Goal: Transaction & Acquisition: Purchase product/service

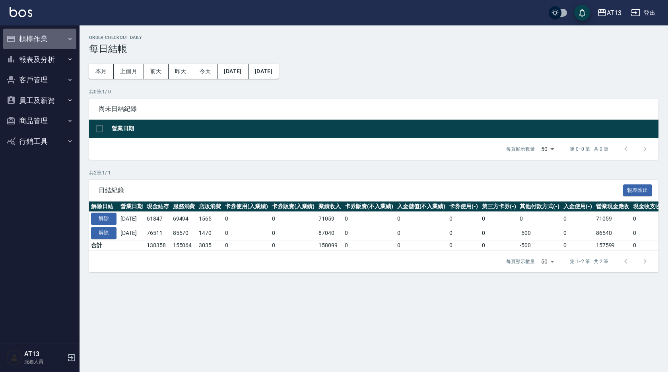
click at [36, 32] on button "櫃檯作業" at bounding box center [39, 39] width 73 height 21
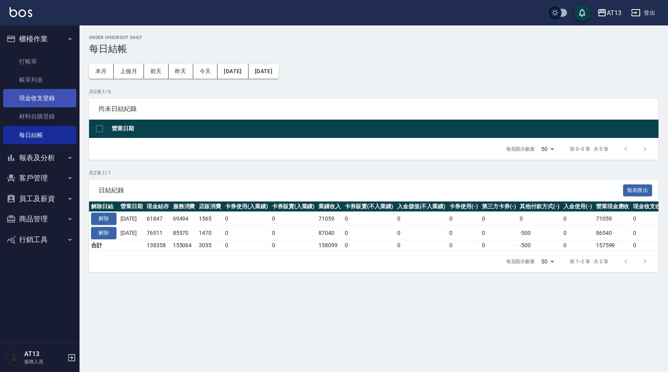
click at [45, 99] on link "現金收支登錄" at bounding box center [39, 98] width 73 height 18
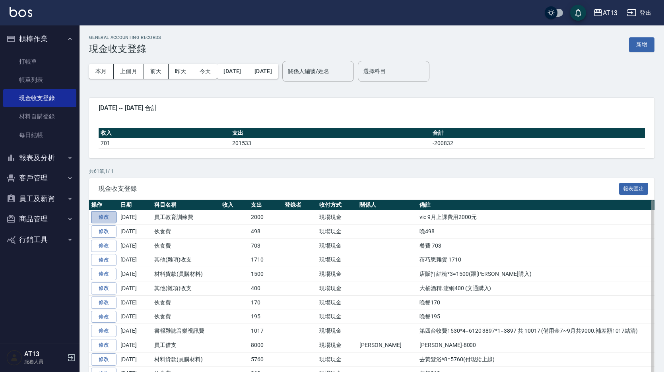
click at [99, 215] on link "修改" at bounding box center [103, 217] width 25 height 12
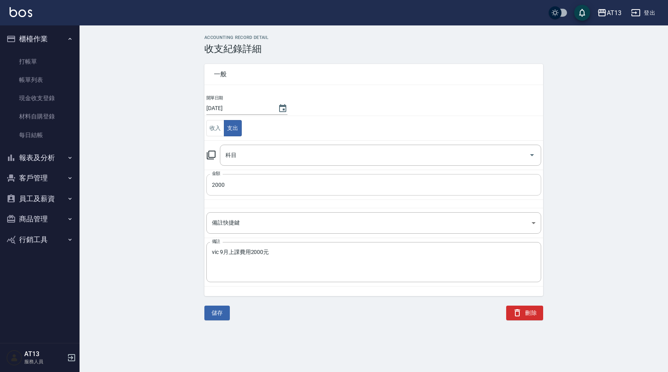
type input "12 員工教育訓練費"
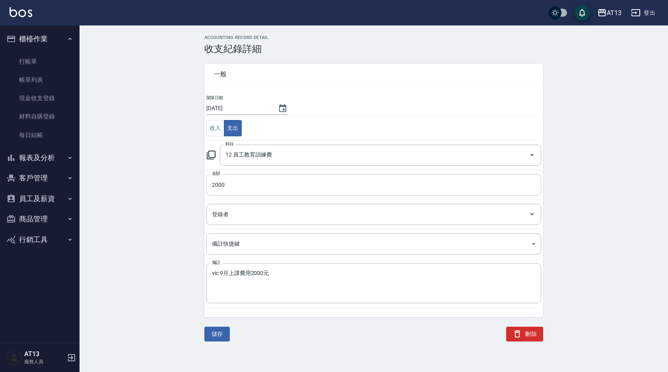
click at [261, 181] on input "2000" at bounding box center [373, 184] width 335 height 21
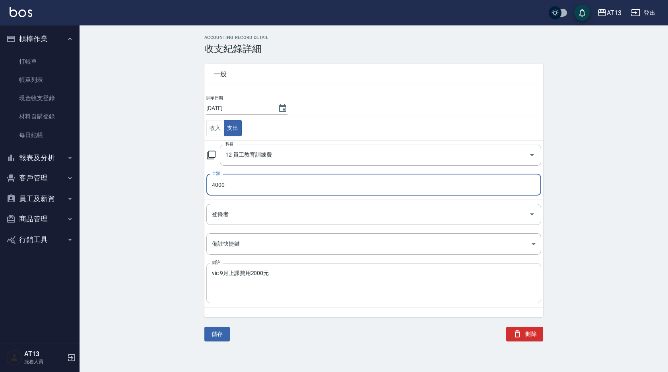
type input "4000"
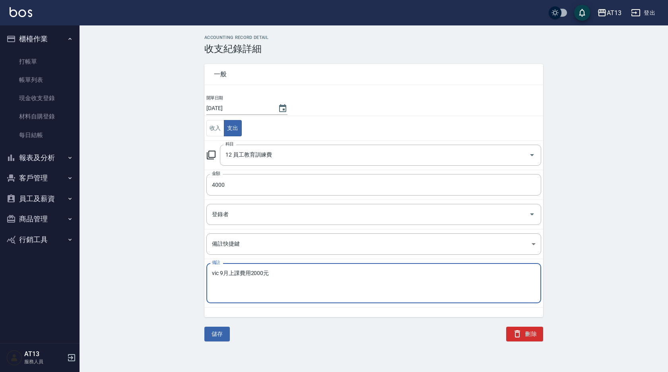
click at [253, 273] on textarea "vic 9月上課費用2000元" at bounding box center [374, 283] width 324 height 27
type textarea "vic 9月上課費用4000元"
click at [220, 332] on button "儲存" at bounding box center [216, 334] width 25 height 15
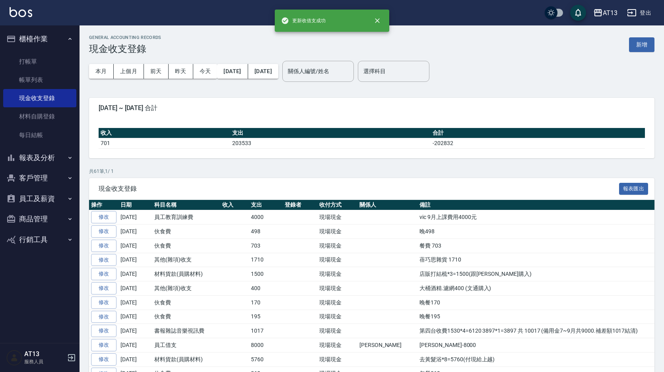
drag, startPoint x: 40, startPoint y: 59, endPoint x: 39, endPoint y: 39, distance: 20.0
click at [40, 60] on link "打帳單" at bounding box center [39, 62] width 73 height 18
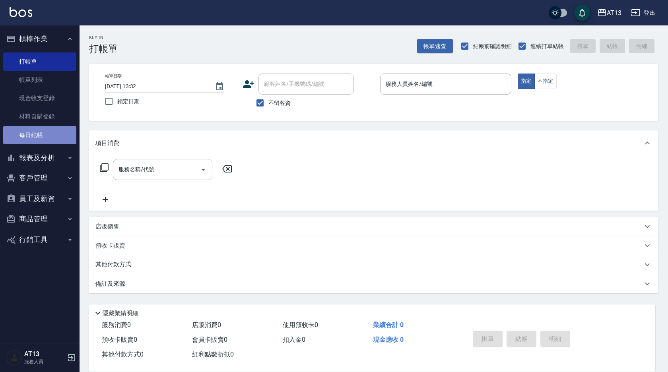
click at [44, 138] on link "每日結帳" at bounding box center [39, 135] width 73 height 18
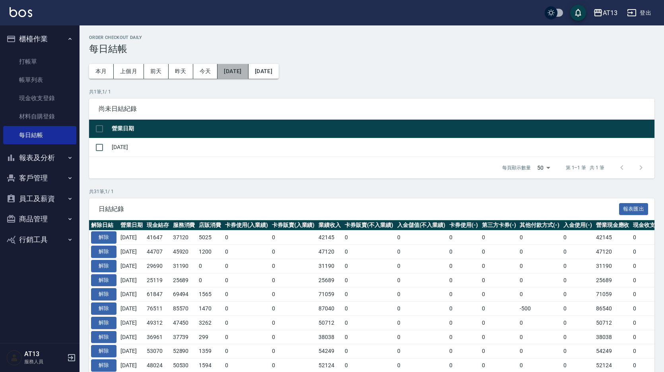
click at [244, 68] on button "[DATE]" at bounding box center [233, 71] width 31 height 15
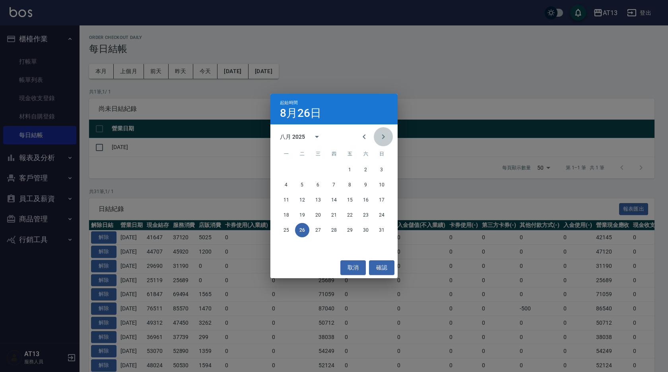
click at [385, 136] on icon "Next month" at bounding box center [384, 137] width 10 height 10
drag, startPoint x: 368, startPoint y: 199, endPoint x: 262, endPoint y: 118, distance: 133.3
click at [368, 200] on button "20" at bounding box center [366, 200] width 14 height 14
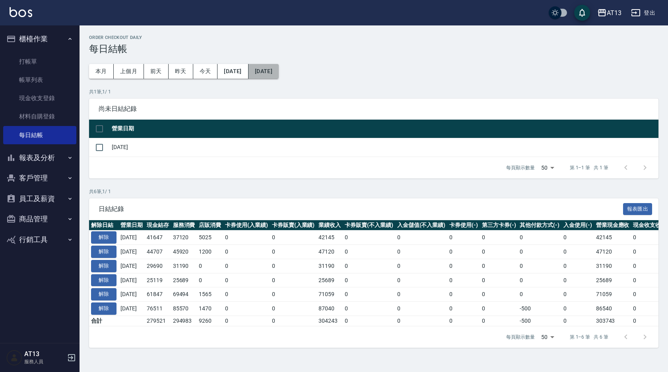
click at [279, 75] on button "[DATE]" at bounding box center [264, 71] width 30 height 15
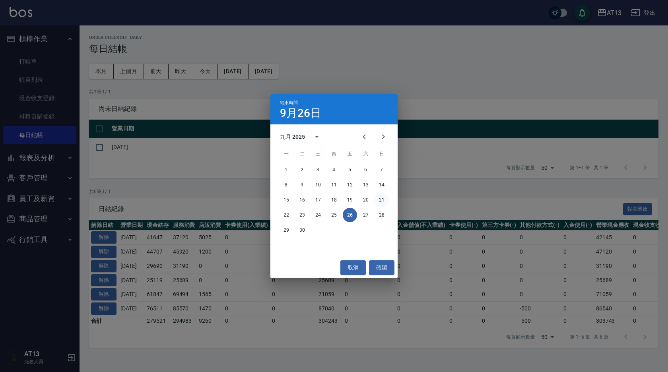
click at [387, 198] on button "21" at bounding box center [382, 200] width 14 height 14
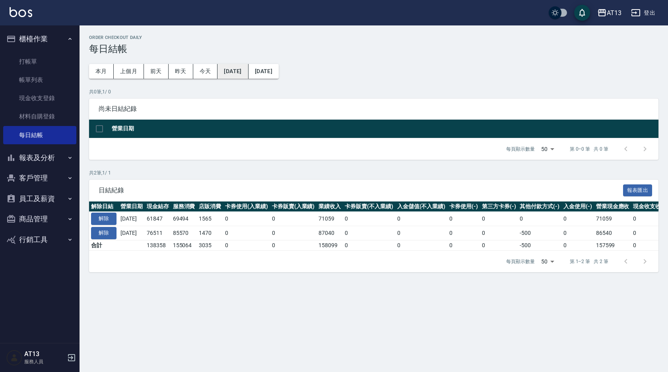
click at [248, 72] on button "[DATE]" at bounding box center [233, 71] width 31 height 15
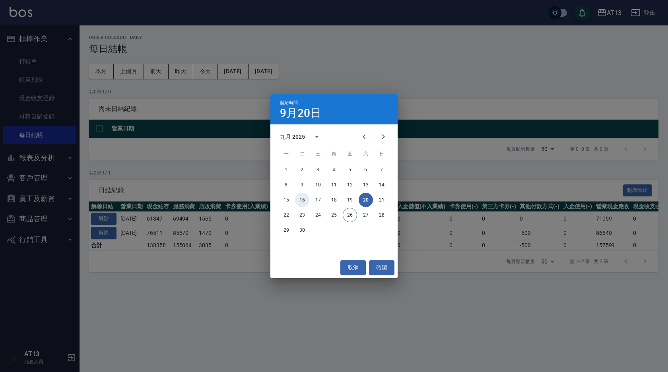
click at [304, 203] on button "16" at bounding box center [302, 200] width 14 height 14
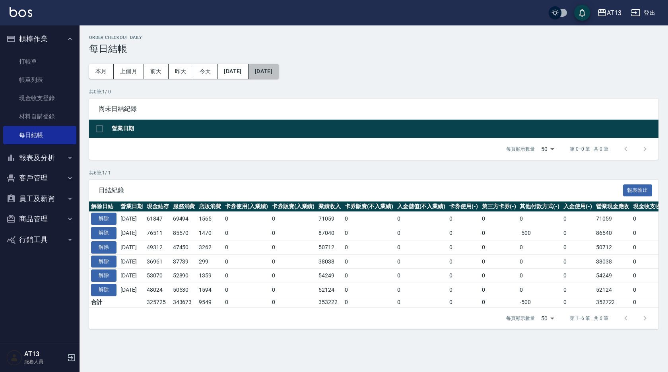
click at [278, 64] on button "[DATE]" at bounding box center [264, 71] width 30 height 15
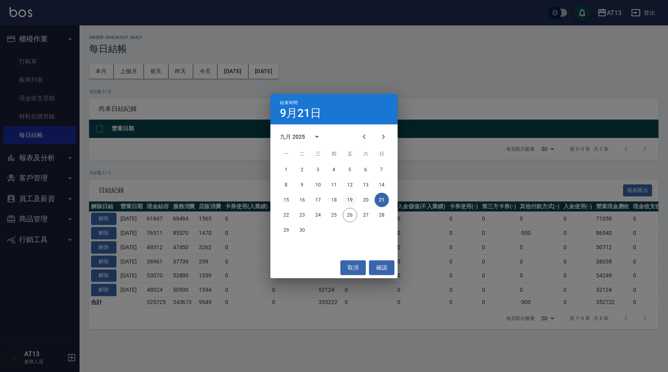
click at [354, 197] on button "19" at bounding box center [350, 200] width 14 height 14
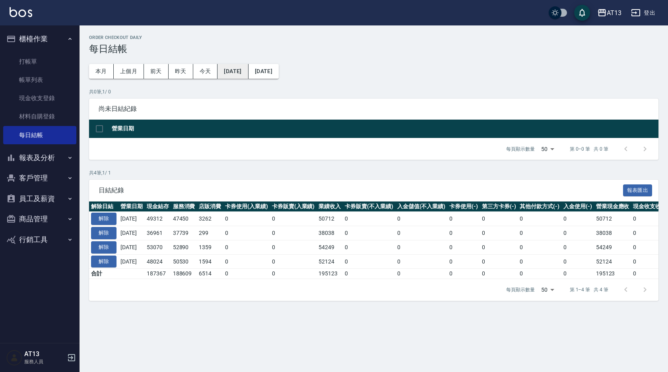
click at [242, 75] on button "[DATE]" at bounding box center [233, 71] width 31 height 15
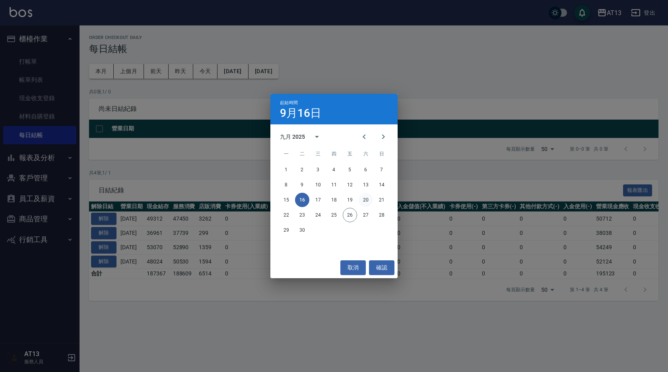
click at [365, 197] on button "20" at bounding box center [366, 200] width 14 height 14
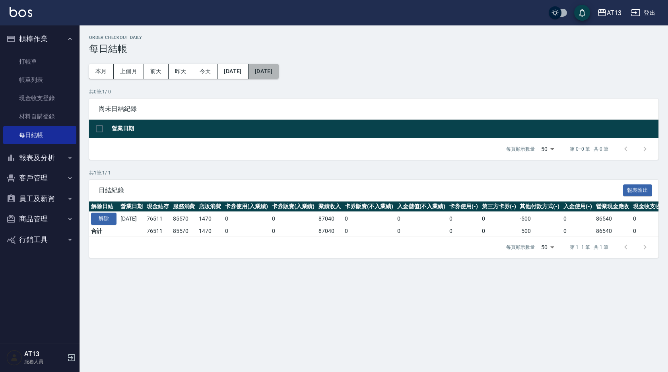
click at [279, 66] on button "[DATE]" at bounding box center [264, 71] width 30 height 15
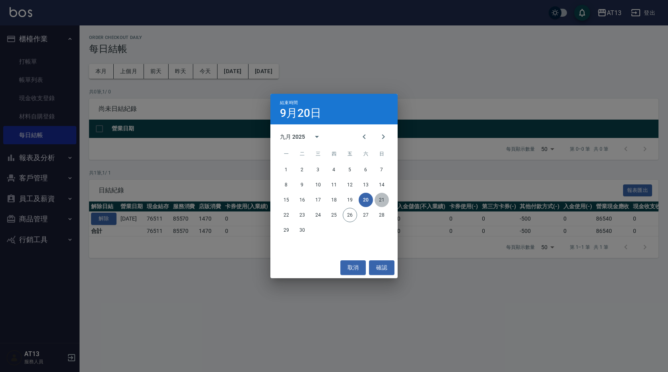
click at [381, 198] on button "21" at bounding box center [382, 200] width 14 height 14
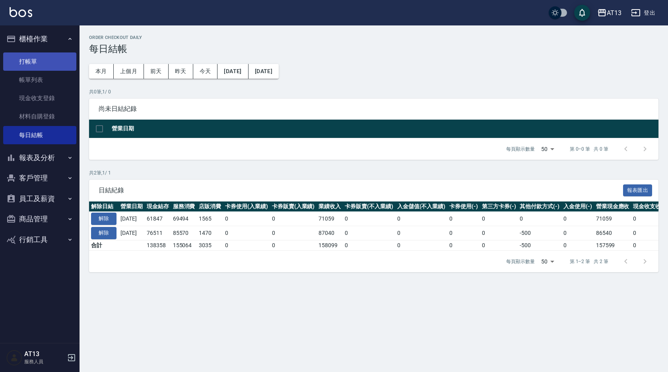
drag, startPoint x: 36, startPoint y: 59, endPoint x: 48, endPoint y: 62, distance: 12.6
click at [36, 59] on link "打帳單" at bounding box center [39, 62] width 73 height 18
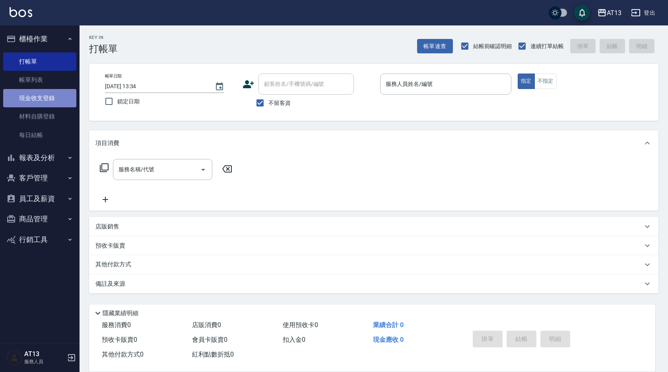
click at [42, 103] on link "現金收支登錄" at bounding box center [39, 98] width 73 height 18
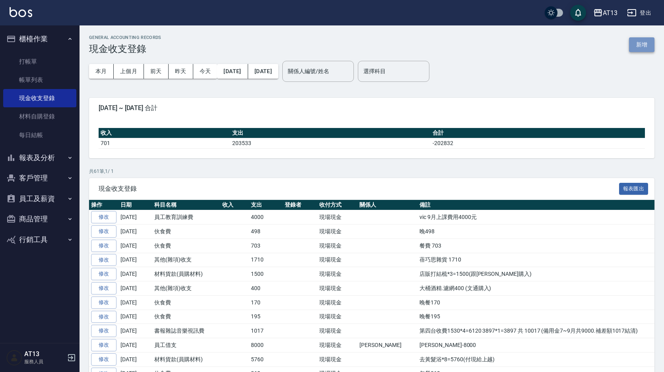
click at [642, 40] on button "新增" at bounding box center [641, 44] width 25 height 15
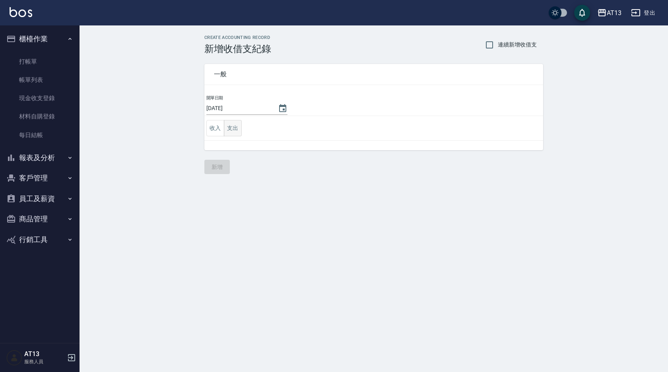
click at [231, 130] on button "支出" at bounding box center [233, 128] width 18 height 16
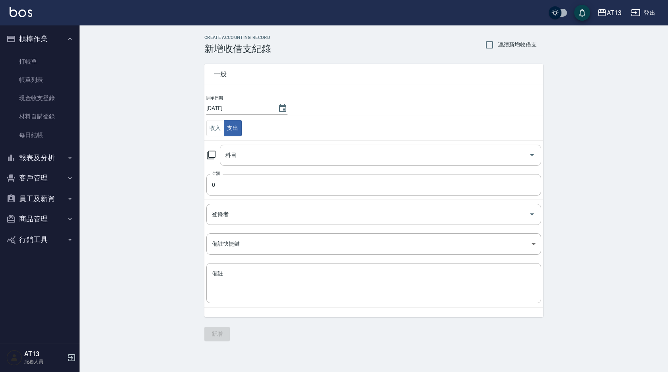
click at [531, 154] on icon "Open" at bounding box center [532, 155] width 10 height 10
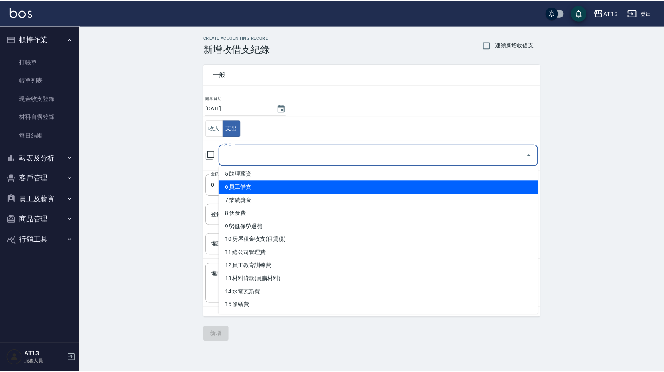
scroll to position [80, 0]
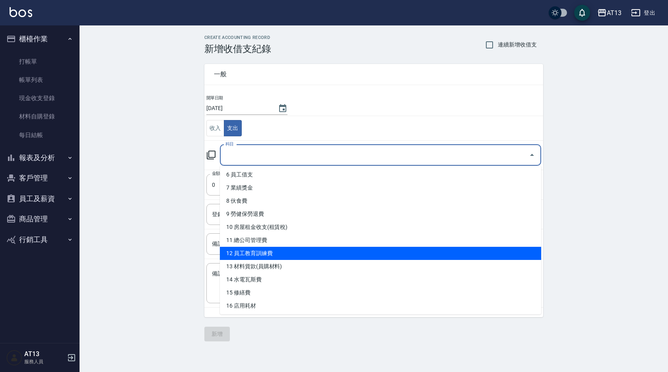
click at [283, 254] on li "12 員工教育訓練費" at bounding box center [380, 253] width 321 height 13
type input "12 員工教育訓練費"
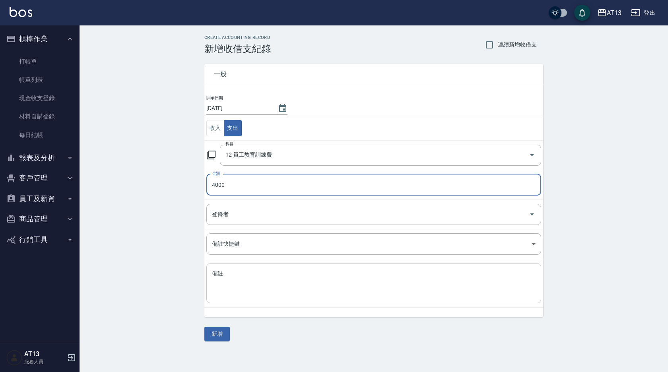
type input "4000"
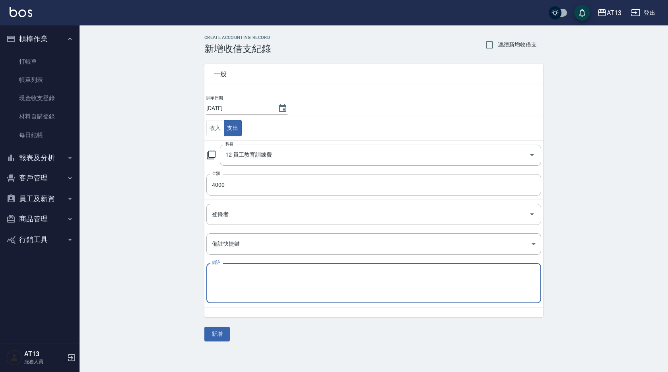
click at [253, 297] on textarea "備註" at bounding box center [374, 283] width 324 height 27
drag, startPoint x: 384, startPoint y: 306, endPoint x: 386, endPoint y: 300, distance: 6.1
click at [385, 305] on td "備註 vic上課費用(2.8.5.6.731.11.29 扣9月薪) x 備註" at bounding box center [373, 283] width 339 height 49
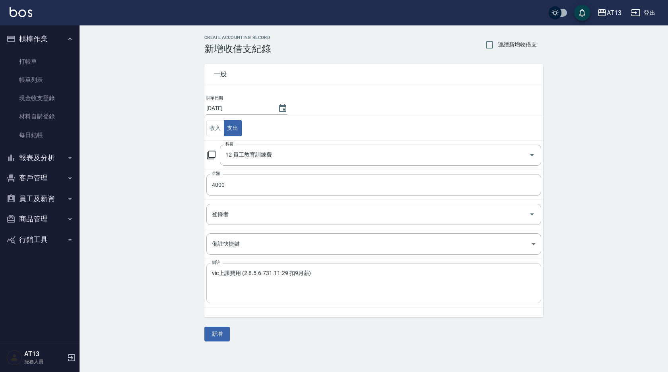
click at [408, 301] on div "vic上課費用 (2.8.5.6.731.11.29 扣9月薪) x 備註" at bounding box center [373, 283] width 335 height 40
click at [265, 269] on div "vic上課費用 (2.8.5.6.731.11.29 扣9月薪) x 備註" at bounding box center [373, 283] width 335 height 40
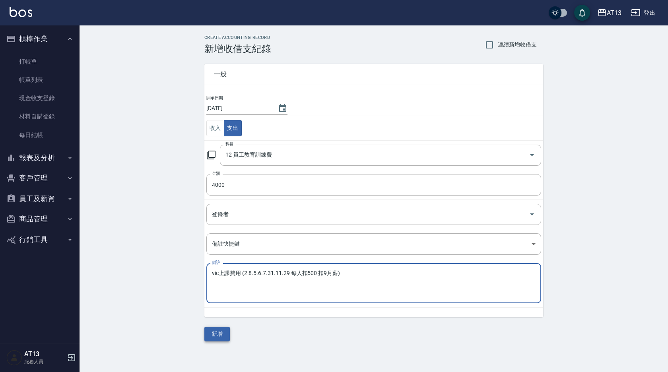
type textarea "vic上課費用 (2.8.5.6.7.31.11.29 每人扣500 扣9月薪)"
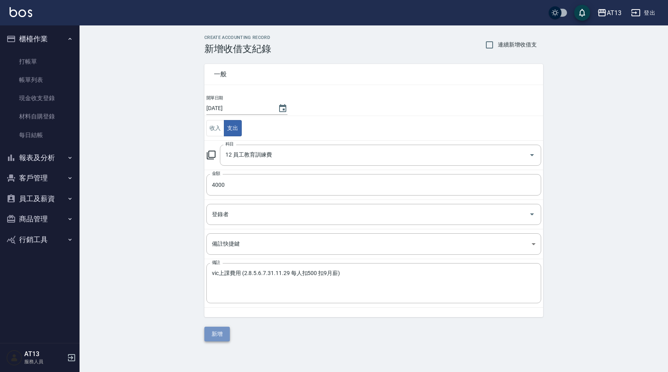
click at [220, 338] on button "新增" at bounding box center [216, 334] width 25 height 15
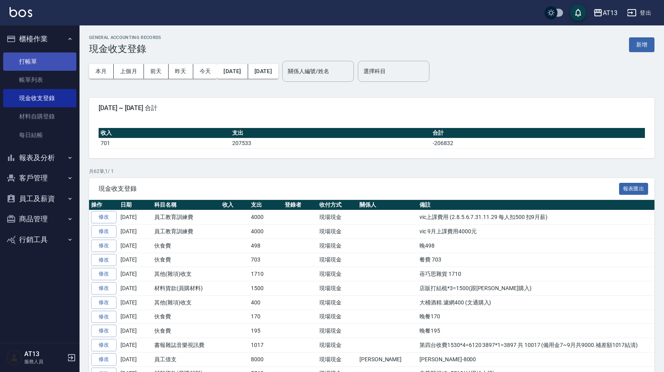
drag, startPoint x: 32, startPoint y: 55, endPoint x: 29, endPoint y: 59, distance: 4.5
click at [32, 55] on link "打帳單" at bounding box center [39, 62] width 73 height 18
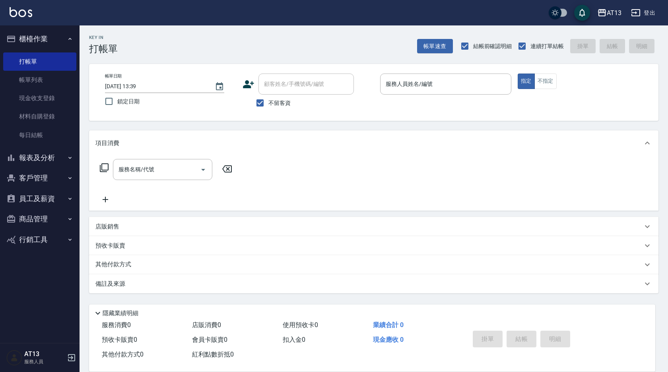
click at [586, 99] on div "帳單日期 2025/09/26 13:39 鎖定日期 顧客姓名/手機號碼/編號 顧客姓名/手機號碼/編號 不留客資 服務人員姓名/編號 服務人員姓名/編號 指…" at bounding box center [374, 93] width 551 height 38
click at [24, 136] on link "每日結帳" at bounding box center [39, 135] width 73 height 18
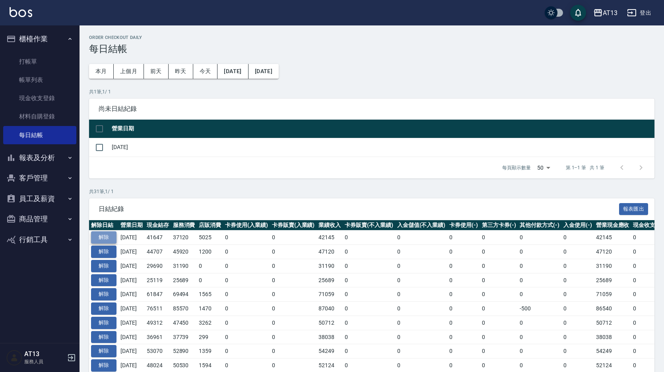
click at [107, 238] on button "解除" at bounding box center [103, 238] width 25 height 12
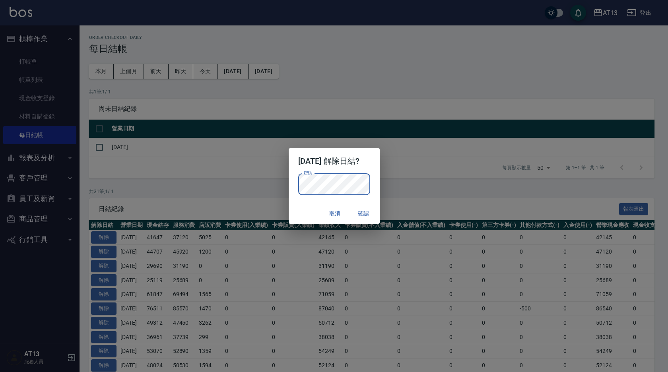
click at [372, 213] on button "確認" at bounding box center [363, 213] width 25 height 15
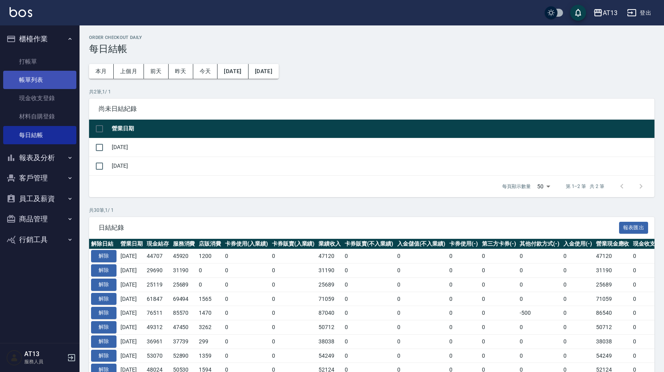
click at [43, 80] on link "帳單列表" at bounding box center [39, 80] width 73 height 18
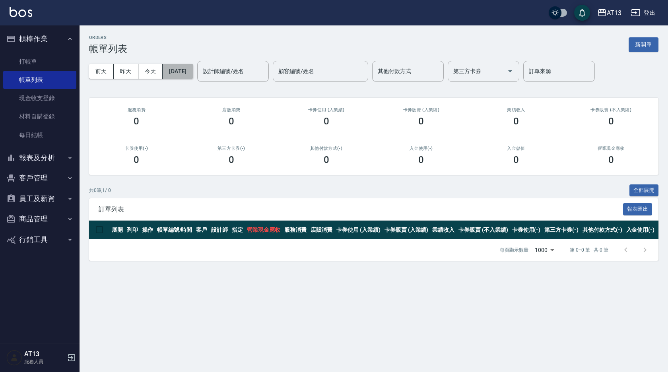
click at [190, 75] on button "[DATE]" at bounding box center [178, 71] width 30 height 15
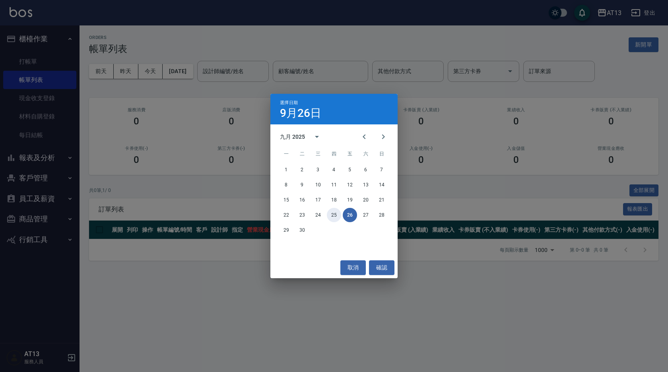
click at [337, 214] on button "25" at bounding box center [334, 215] width 14 height 14
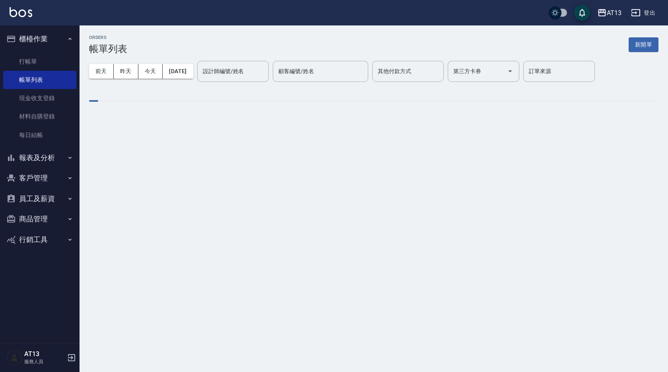
click at [241, 68] on div "設計師編號/姓名 設計師編號/姓名" at bounding box center [233, 71] width 72 height 21
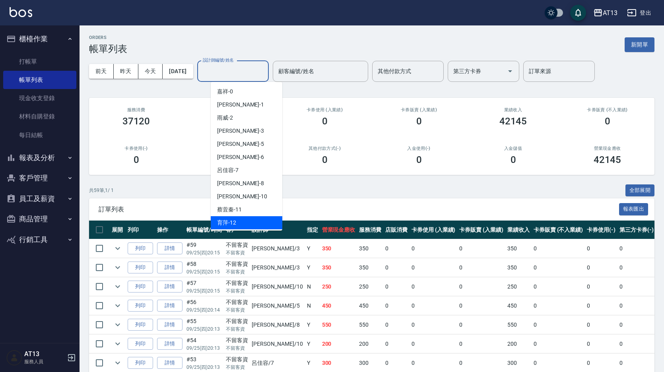
click at [238, 223] on div "育[PERSON_NAME] -12" at bounding box center [247, 222] width 72 height 13
type input "育[PERSON_NAME]-12"
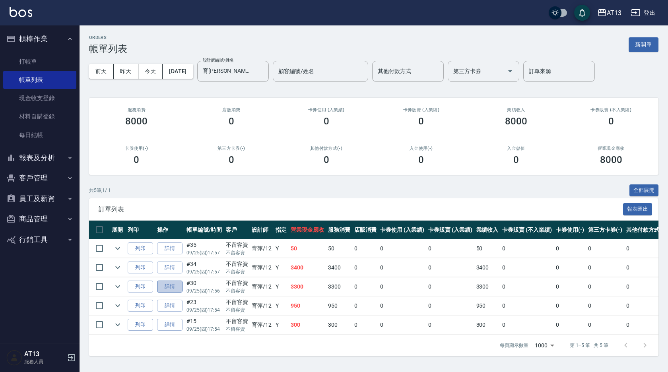
click at [167, 285] on link "詳情" at bounding box center [169, 287] width 25 height 12
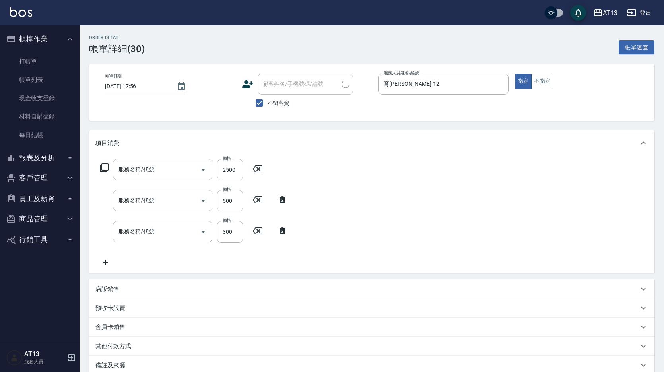
type input "2025/09/25 17:56"
checkbox input "true"
type input "育[PERSON_NAME]-12"
type input "(1236)設計師(703)"
type input "剪髮(401)"
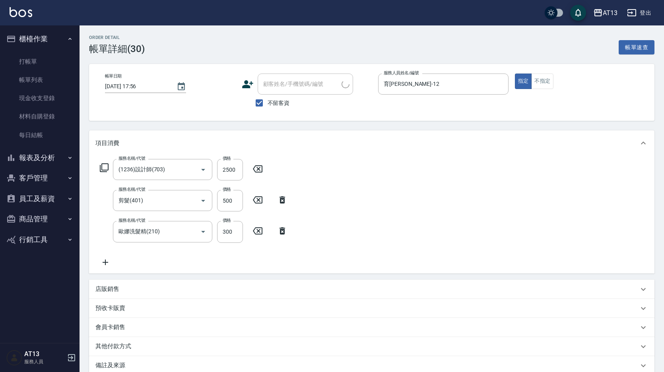
type input "歐娜洗髮精(210)"
click at [191, 169] on icon "Clear" at bounding box center [192, 169] width 5 height 5
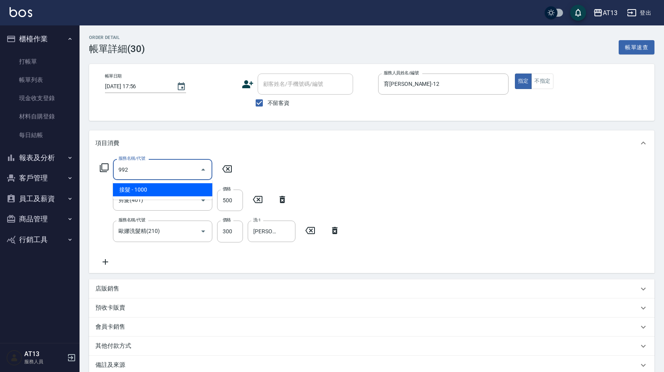
click at [140, 187] on span "接髮 - 1000" at bounding box center [162, 189] width 99 height 13
type input "接髮(992)"
click at [223, 170] on input "1000" at bounding box center [230, 169] width 26 height 21
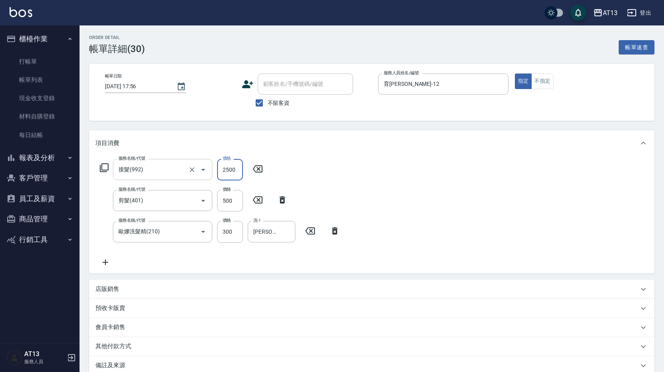
type input "2500"
click at [429, 163] on div "服務名稱/代號 接髮(992) 服務名稱/代號 價格 2500 價格 服務名稱/代號 剪髮(401) 服務名稱/代號 價格 500 價格 服務名稱/代號 歐娜…" at bounding box center [372, 214] width 566 height 117
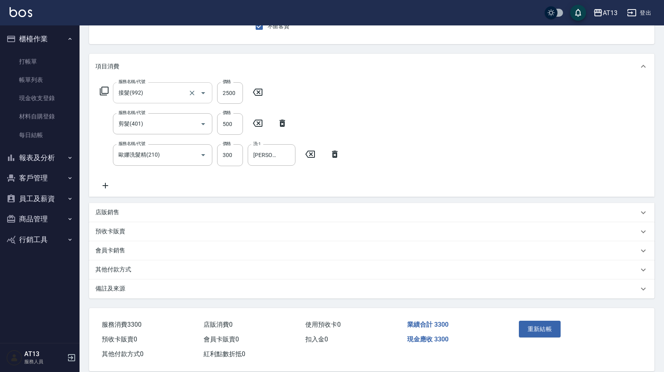
scroll to position [89, 0]
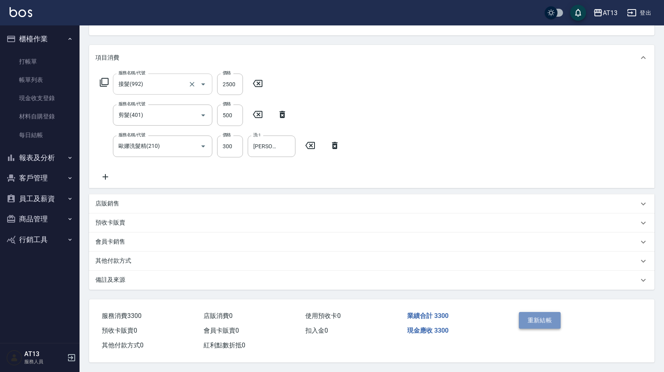
click at [540, 316] on button "重新結帳" at bounding box center [540, 320] width 42 height 17
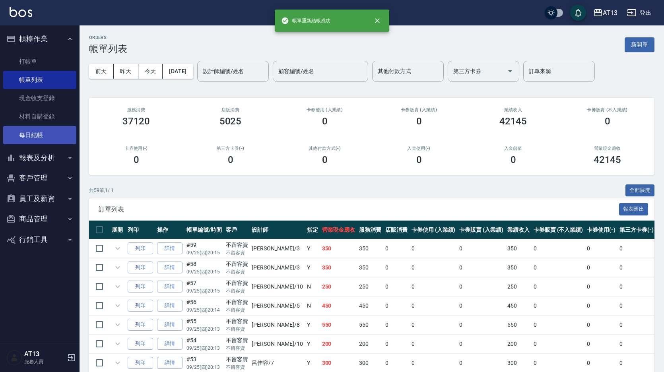
click at [33, 136] on link "每日結帳" at bounding box center [39, 135] width 73 height 18
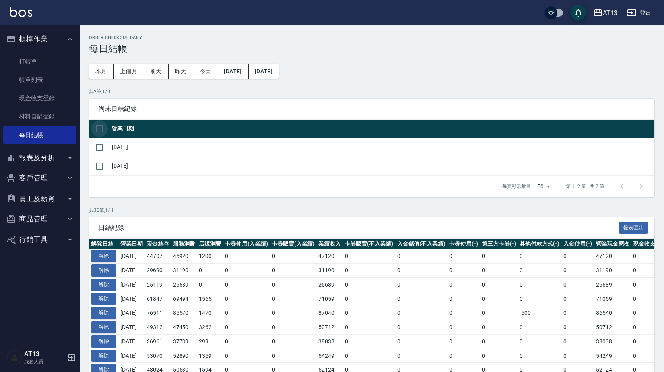
click at [98, 125] on input "checkbox" at bounding box center [99, 129] width 17 height 17
checkbox input "true"
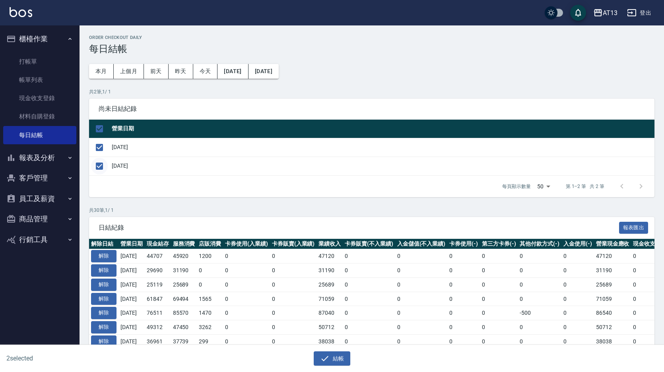
click at [97, 163] on input "checkbox" at bounding box center [99, 166] width 17 height 17
checkbox input "false"
click at [323, 362] on icon "button" at bounding box center [325, 359] width 10 height 10
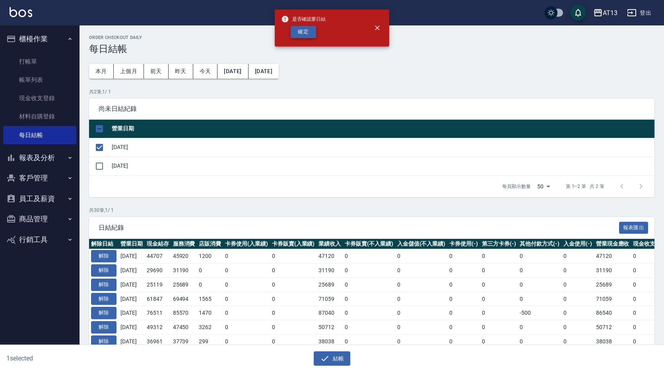
click at [297, 31] on button "確定" at bounding box center [303, 32] width 25 height 12
checkbox input "false"
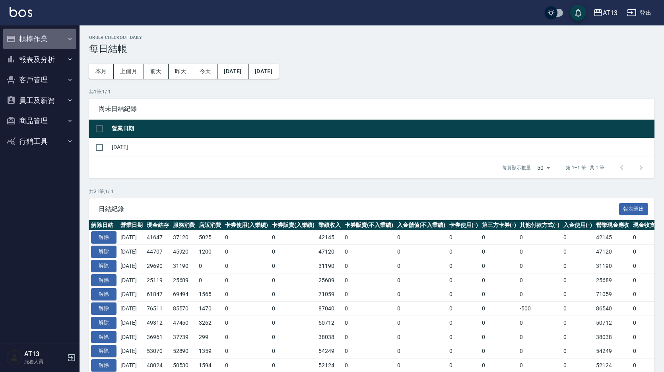
click at [39, 41] on button "櫃檯作業" at bounding box center [39, 39] width 73 height 21
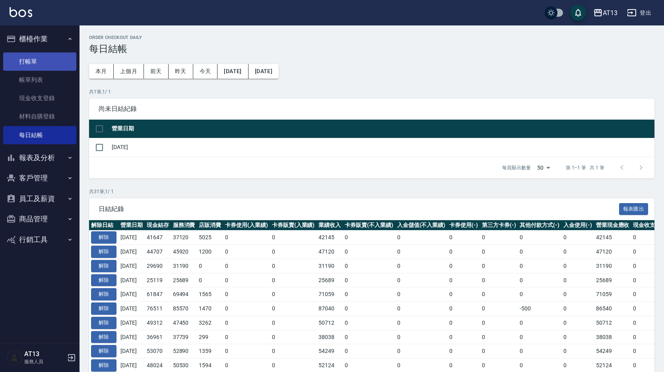
click at [36, 60] on link "打帳單" at bounding box center [39, 62] width 73 height 18
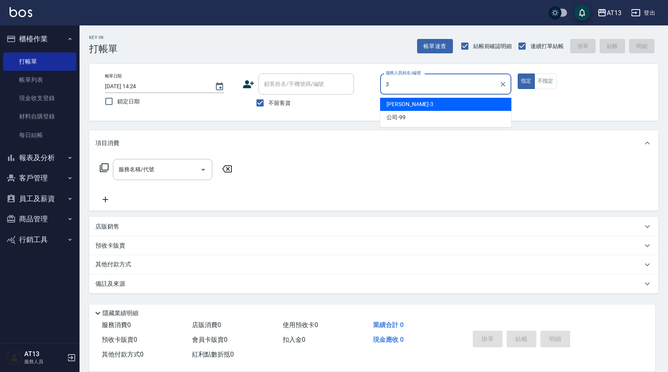
click at [389, 103] on span "[PERSON_NAME] -3" at bounding box center [410, 104] width 47 height 8
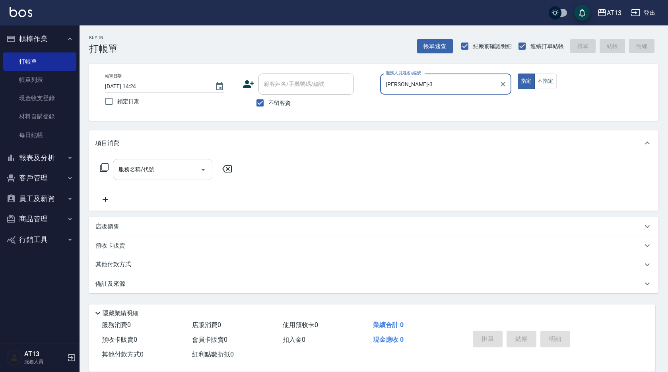
type input "[PERSON_NAME]-3"
click at [168, 165] on input "服務名稱/代號" at bounding box center [157, 170] width 80 height 14
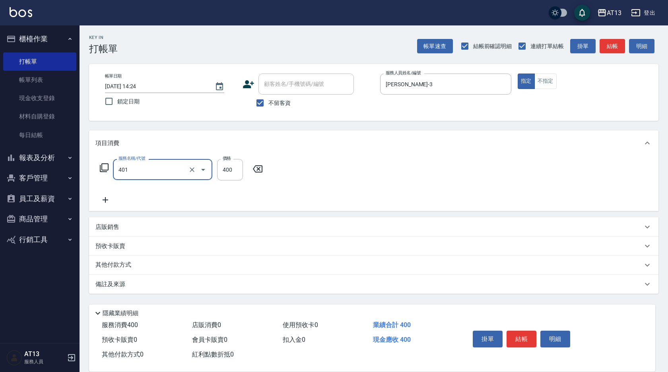
type input "剪髮(401)"
type input "350"
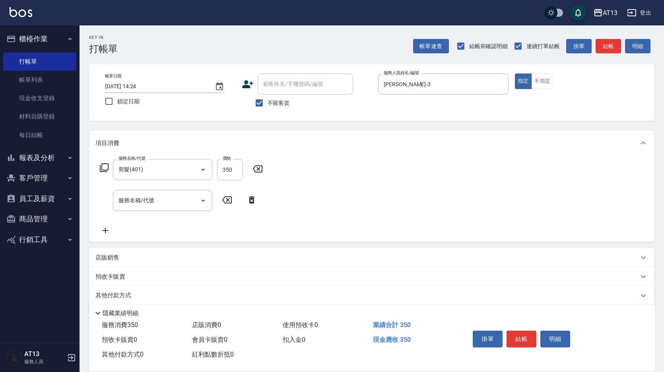
drag, startPoint x: 335, startPoint y: 171, endPoint x: 383, endPoint y: 228, distance: 73.4
click at [336, 173] on div "服務名稱/代號 剪髮(401) 服務名稱/代號 價格 350 價格 服務名稱/代號 服務名稱/代號" at bounding box center [372, 199] width 566 height 86
click at [517, 335] on button "結帳" at bounding box center [522, 339] width 30 height 17
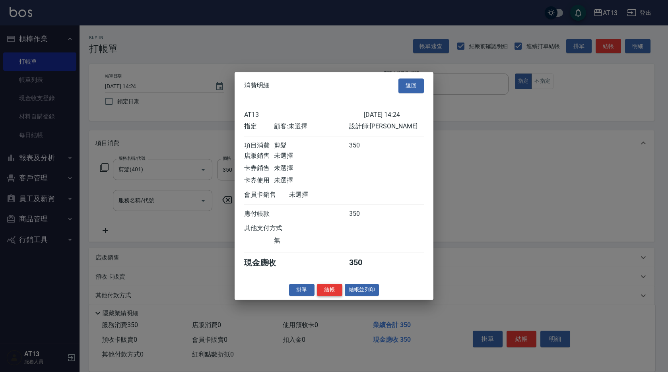
click at [335, 294] on button "結帳" at bounding box center [329, 290] width 25 height 12
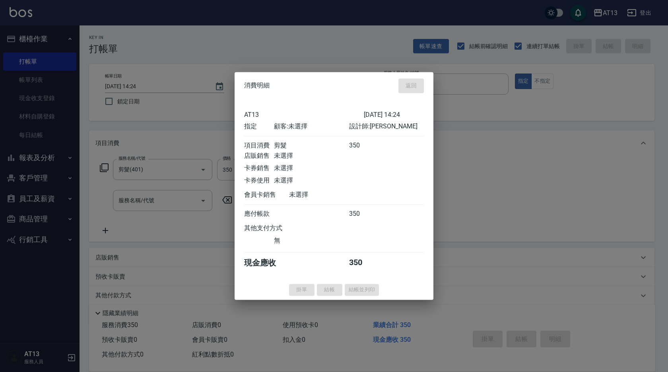
type input "[DATE] 14:25"
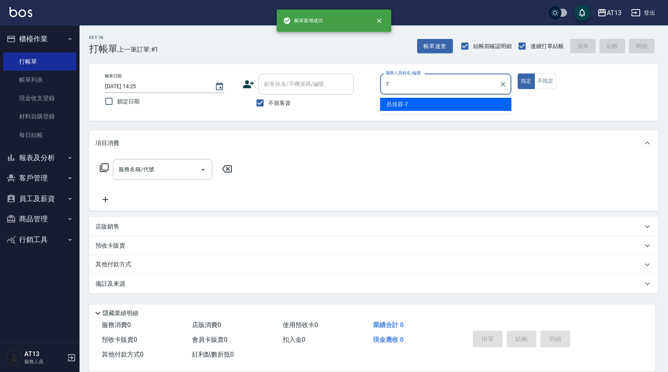
click at [402, 104] on span "呂佳容 -7" at bounding box center [397, 104] width 21 height 8
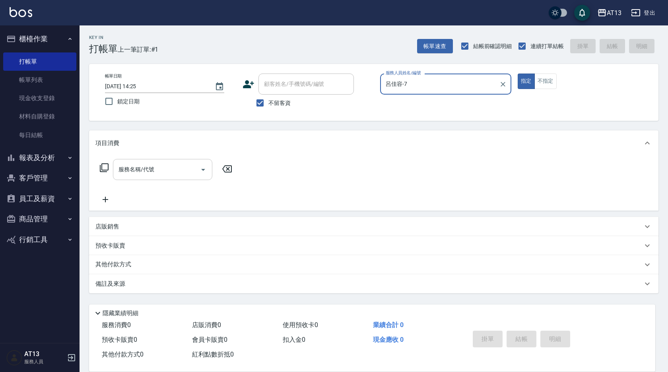
type input "呂佳容-7"
click at [158, 169] on input "服務名稱/代號" at bounding box center [157, 170] width 80 height 14
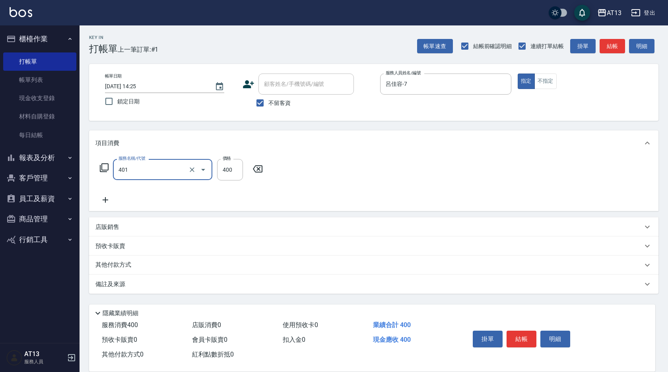
type input "剪髮(401)"
type input "300"
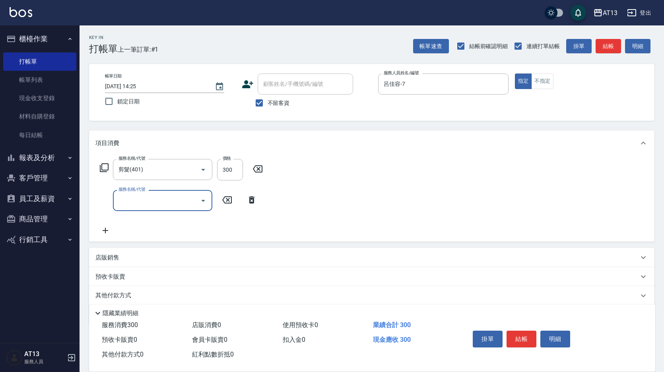
click at [348, 170] on div "服務名稱/代號 剪髮(401) 服務名稱/代號 價格 300 價格 服務名稱/代號 服務名稱/代號" at bounding box center [372, 199] width 566 height 86
click at [515, 328] on div "掛單 結帳 明細" at bounding box center [522, 340] width 104 height 25
click at [529, 340] on button "結帳" at bounding box center [522, 339] width 30 height 17
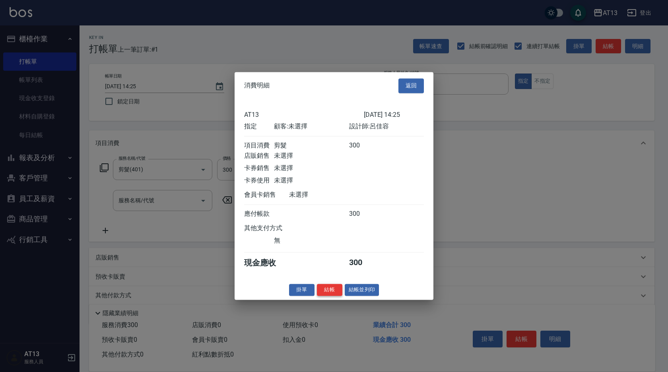
click at [327, 296] on button "結帳" at bounding box center [329, 290] width 25 height 12
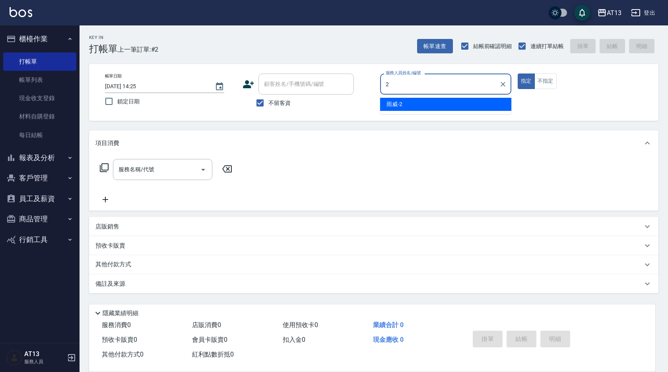
click at [395, 107] on span "雨威 -2" at bounding box center [395, 104] width 16 height 8
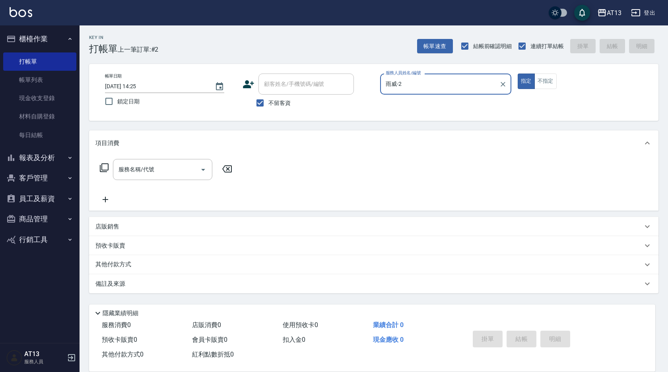
type input "雨威-2"
click at [549, 86] on button "不指定" at bounding box center [546, 82] width 22 height 16
click at [187, 167] on input "服務名稱/代號" at bounding box center [157, 170] width 80 height 14
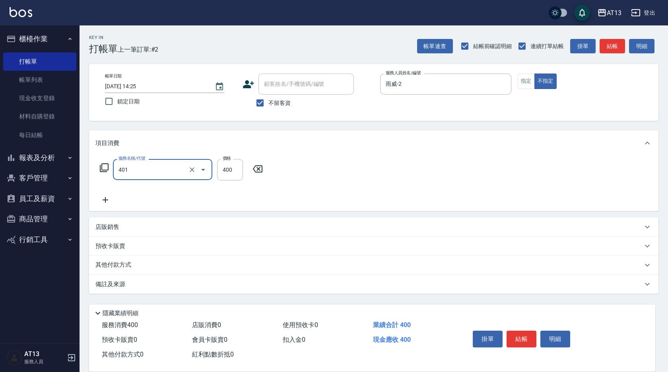
type input "剪髮(401)"
type input "150"
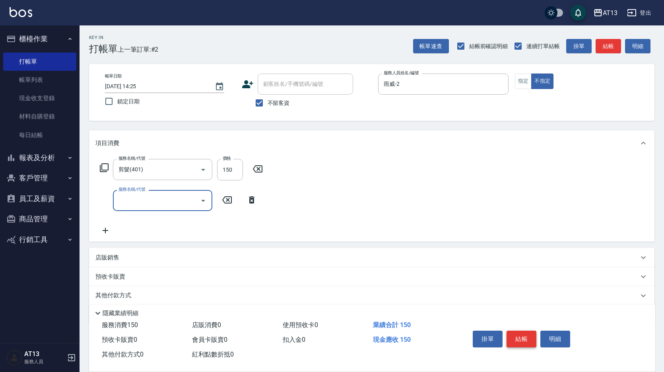
click at [523, 341] on button "結帳" at bounding box center [522, 339] width 30 height 17
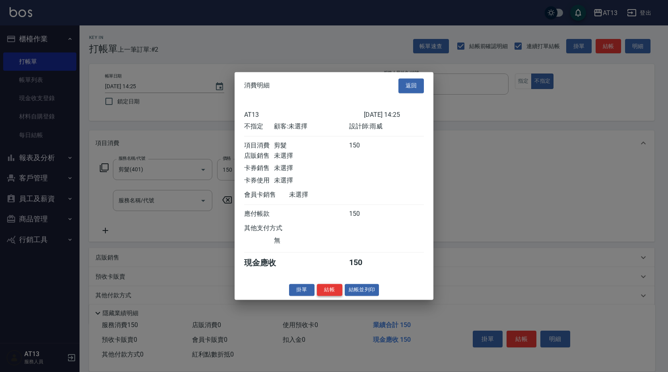
click at [331, 296] on button "結帳" at bounding box center [329, 290] width 25 height 12
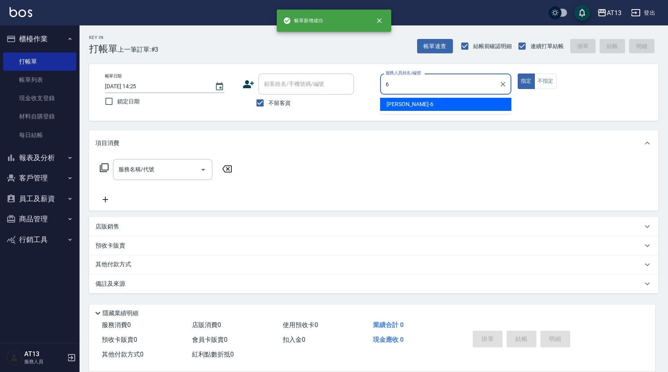
click at [429, 105] on div "[PERSON_NAME] -6" at bounding box center [445, 104] width 131 height 13
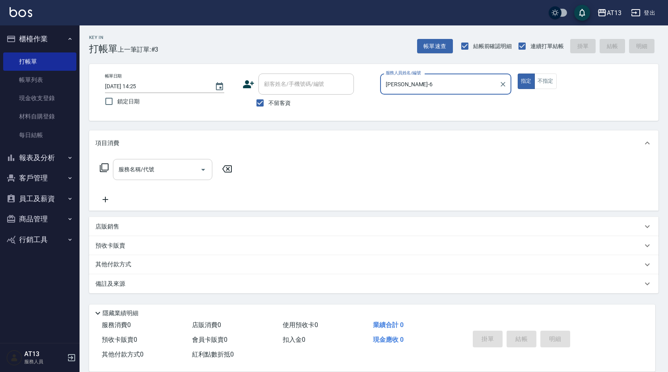
type input "[PERSON_NAME]-6"
click at [178, 168] on input "服務名稱/代號" at bounding box center [157, 170] width 80 height 14
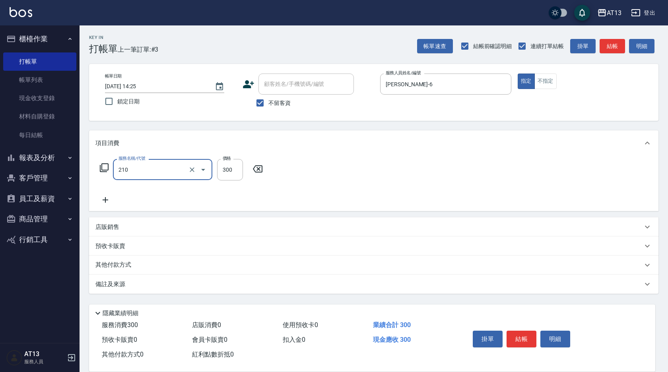
type input "歐娜洗髮精(210)"
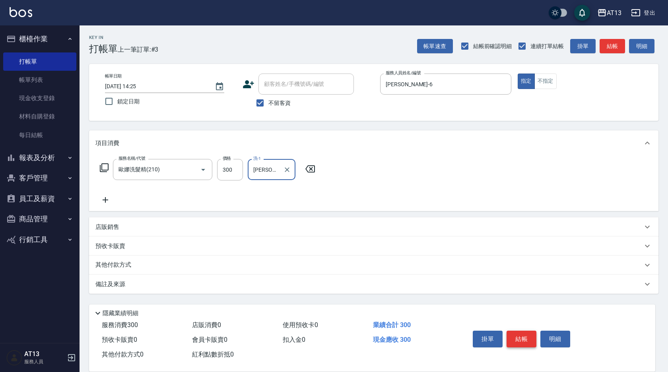
type input "[PERSON_NAME]-11"
click at [527, 334] on button "結帳" at bounding box center [522, 339] width 30 height 17
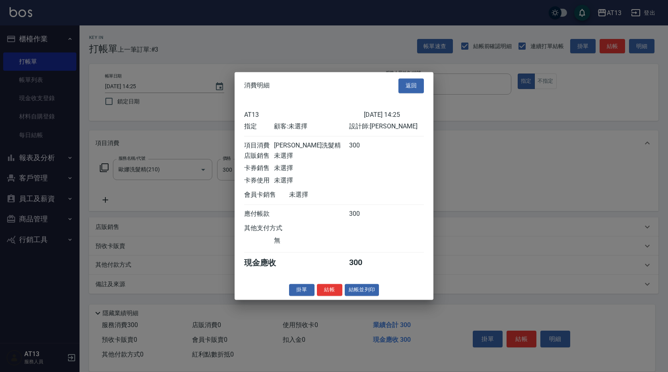
click at [328, 294] on button "結帳" at bounding box center [329, 290] width 25 height 12
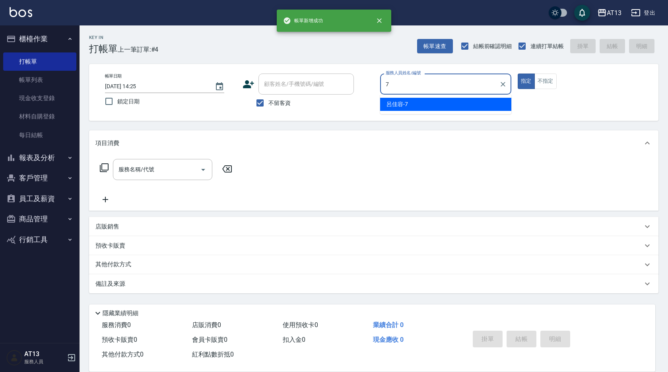
click at [381, 110] on div "呂佳容 -7" at bounding box center [445, 104] width 131 height 13
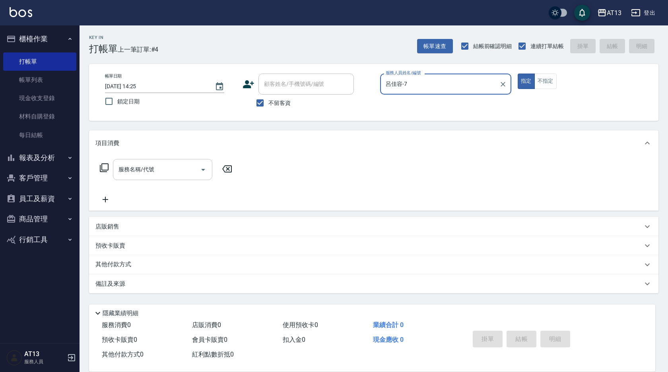
type input "呂佳容-7"
click at [160, 173] on input "服務名稱/代號" at bounding box center [157, 170] width 80 height 14
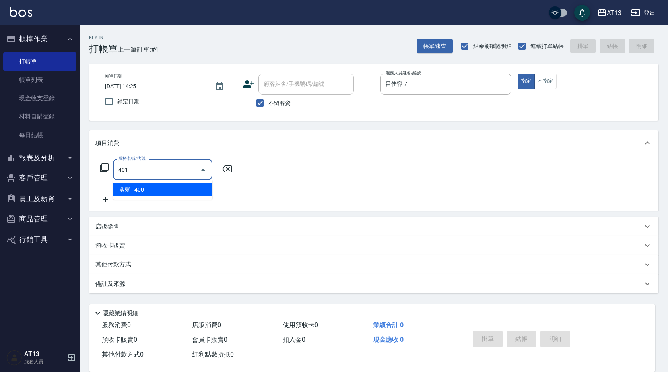
type input "剪髮(401)"
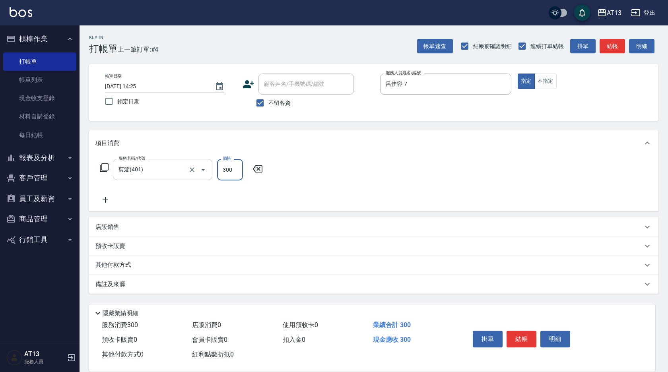
type input "300"
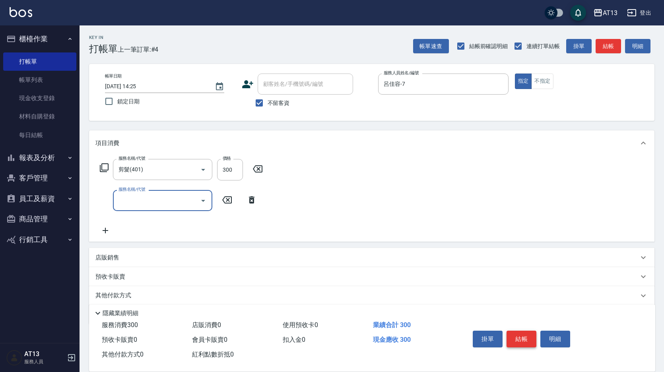
click at [528, 331] on button "結帳" at bounding box center [522, 339] width 30 height 17
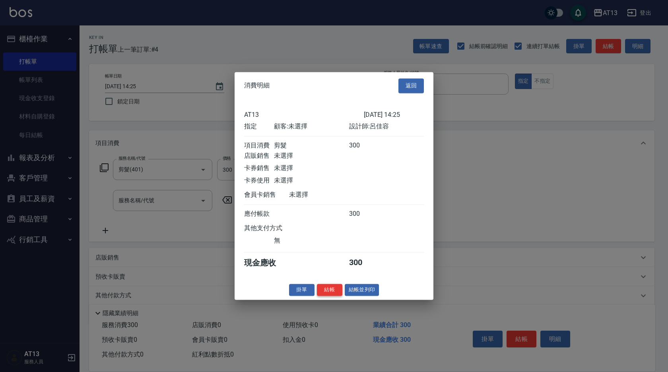
click at [335, 296] on button "結帳" at bounding box center [329, 290] width 25 height 12
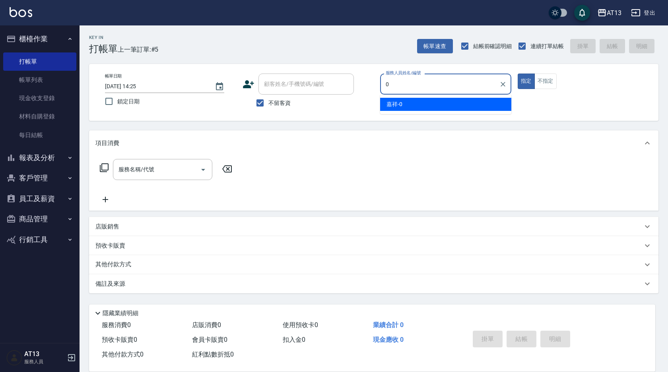
click at [403, 103] on div "嘉祥 -0" at bounding box center [445, 104] width 131 height 13
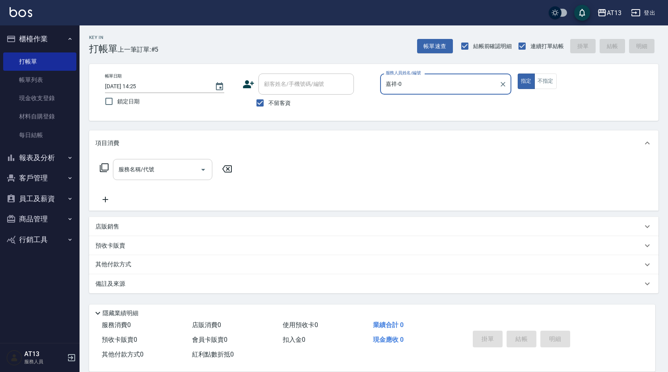
type input "嘉祥-0"
click at [135, 169] on div "服務名稱/代號 服務名稱/代號" at bounding box center [162, 169] width 99 height 21
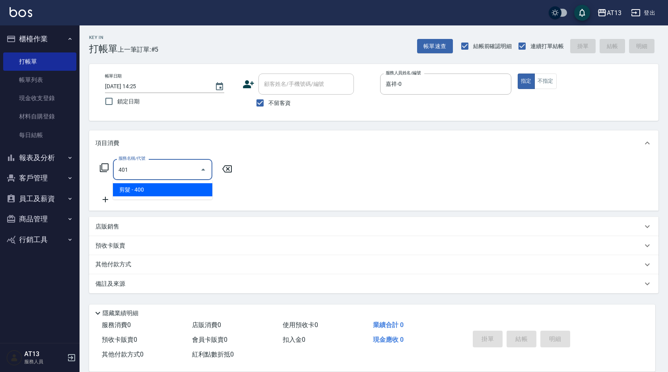
type input "剪髮(401)"
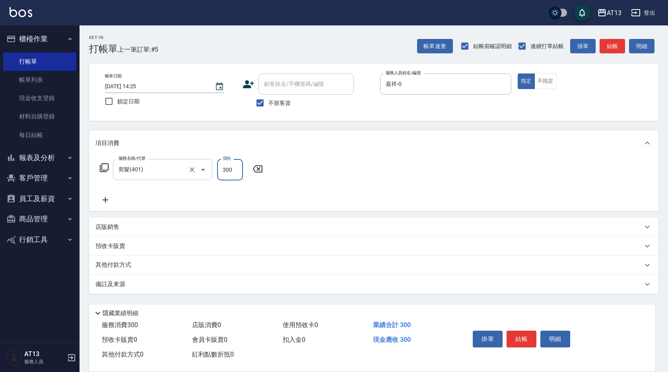
type input "300"
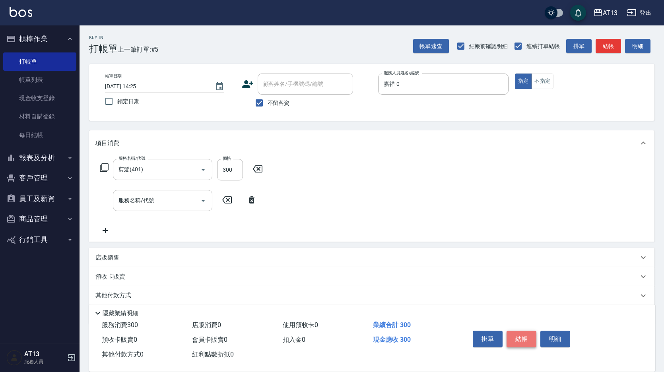
click at [519, 334] on button "結帳" at bounding box center [522, 339] width 30 height 17
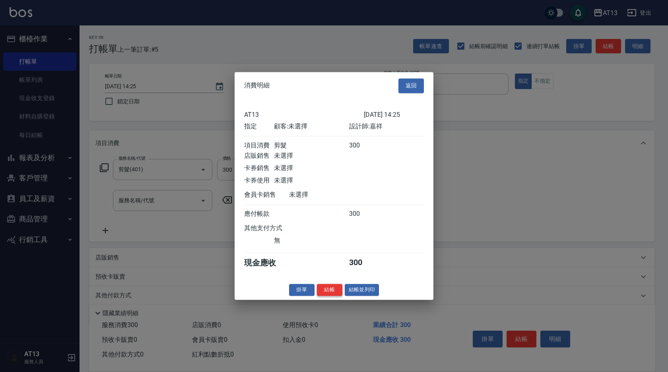
click at [328, 294] on button "結帳" at bounding box center [329, 290] width 25 height 12
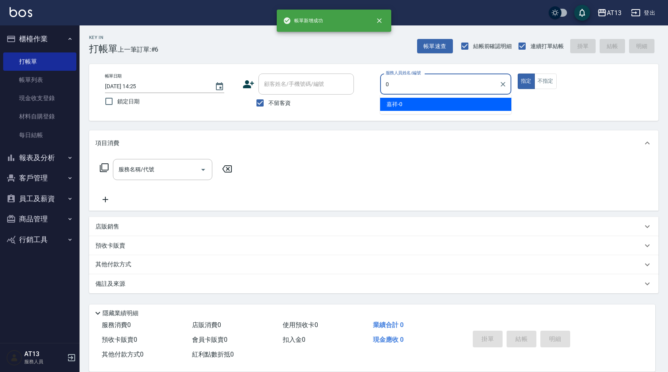
click at [402, 107] on span "嘉祥 -0" at bounding box center [395, 104] width 16 height 8
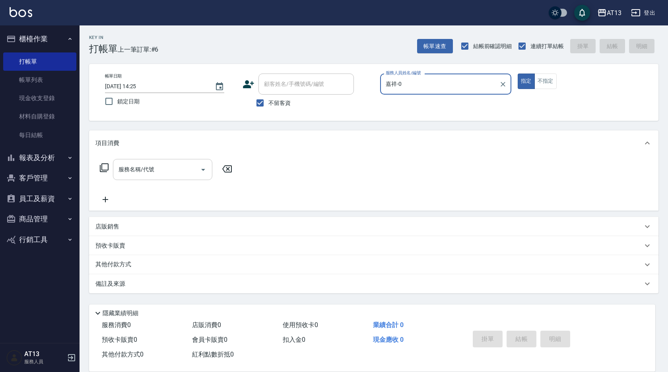
click at [141, 177] on div "服務名稱/代號" at bounding box center [162, 169] width 99 height 21
type input "嘉祥-0"
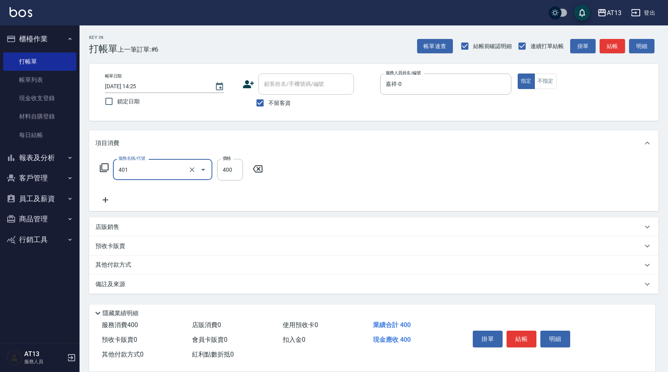
type input "剪髮(401)"
type input "300"
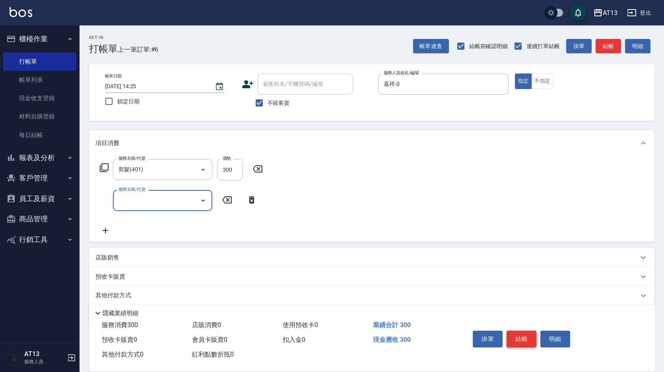
click at [522, 331] on button "結帳" at bounding box center [522, 339] width 30 height 17
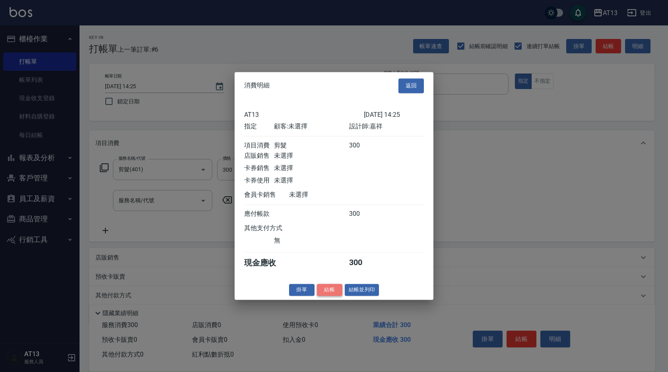
click at [335, 294] on button "結帳" at bounding box center [329, 290] width 25 height 12
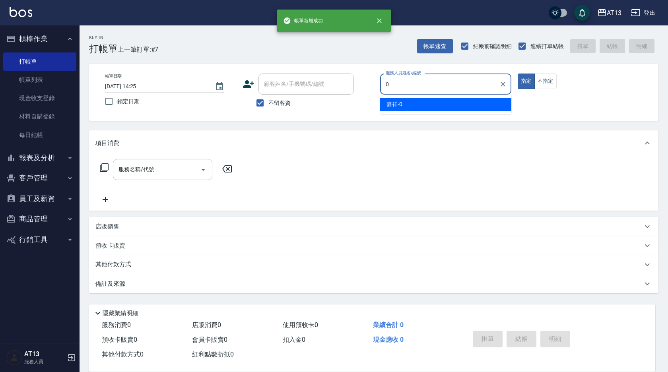
click at [387, 107] on span "嘉祥 -0" at bounding box center [395, 104] width 16 height 8
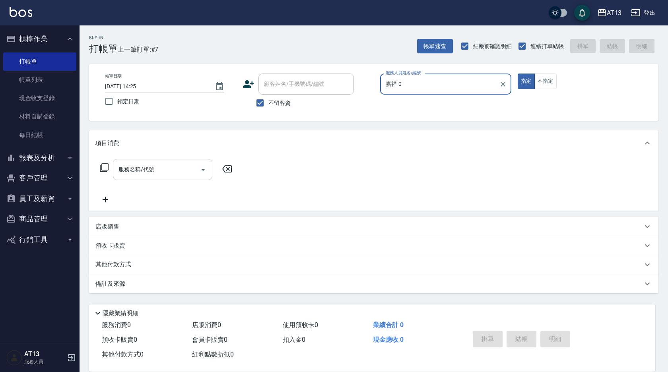
type input "嘉祥-0"
click at [156, 170] on input "服務名稱/代號" at bounding box center [157, 170] width 80 height 14
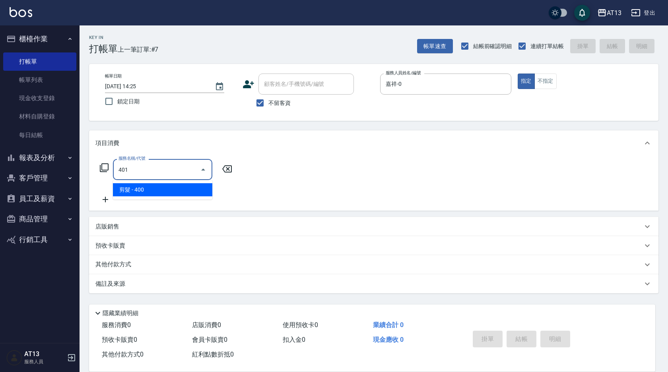
type input "剪髮(401)"
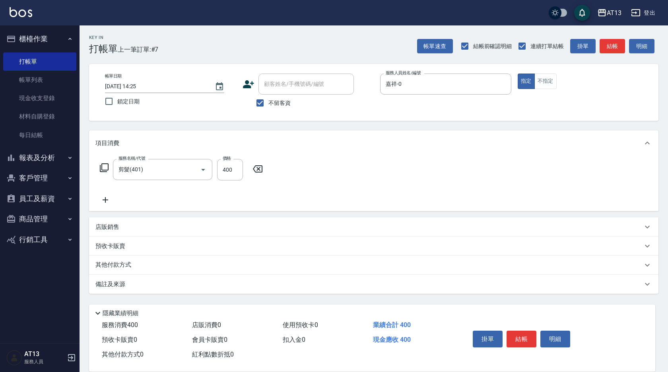
drag, startPoint x: 344, startPoint y: 195, endPoint x: 486, endPoint y: 291, distance: 171.1
click at [344, 195] on div "服務名稱/代號 剪髮(401) 服務名稱/代號 價格 400 價格" at bounding box center [374, 183] width 570 height 55
click at [516, 336] on button "結帳" at bounding box center [522, 339] width 30 height 17
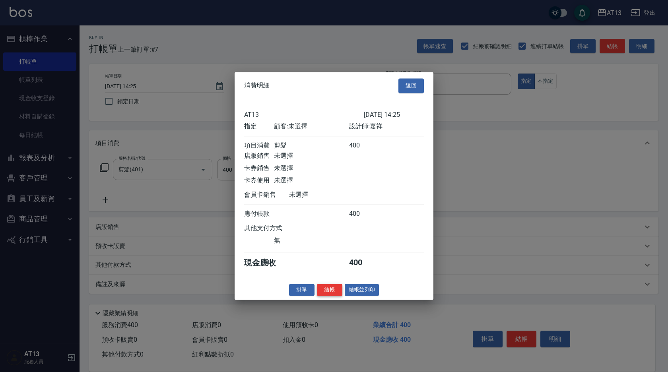
click at [335, 294] on button "結帳" at bounding box center [329, 290] width 25 height 12
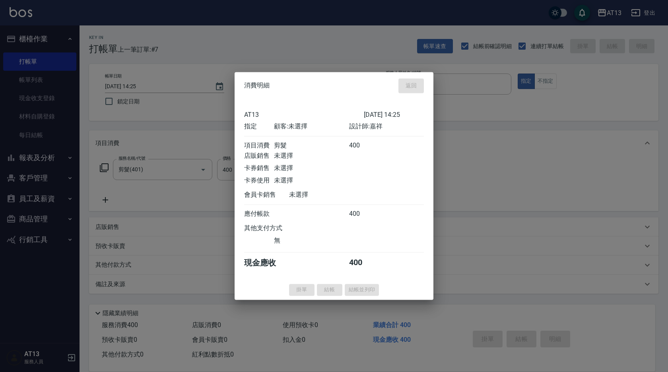
type input "[DATE] 14:26"
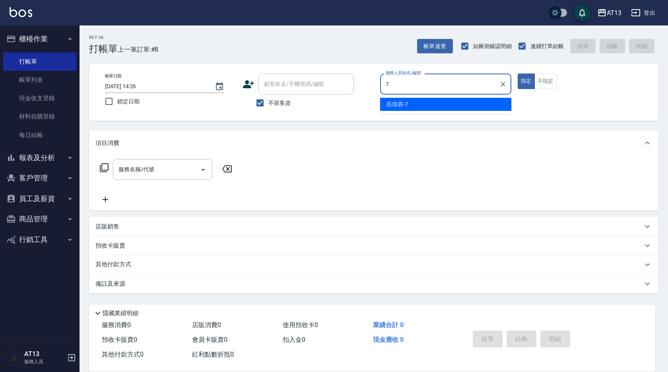
click at [420, 104] on div "呂佳容 -7" at bounding box center [445, 104] width 131 height 13
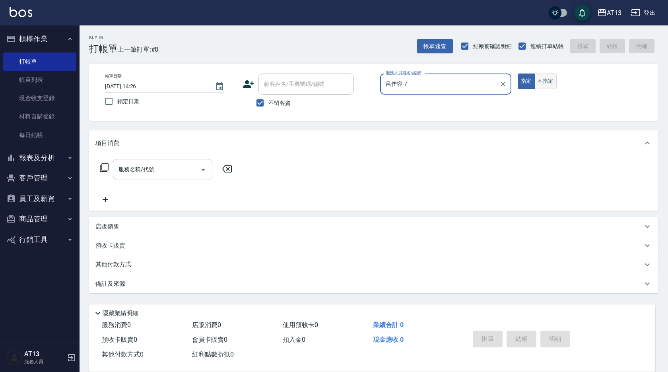
type input "呂佳容-7"
click at [549, 84] on button "不指定" at bounding box center [546, 82] width 22 height 16
click at [128, 168] on div "服務名稱/代號 服務名稱/代號" at bounding box center [162, 169] width 99 height 21
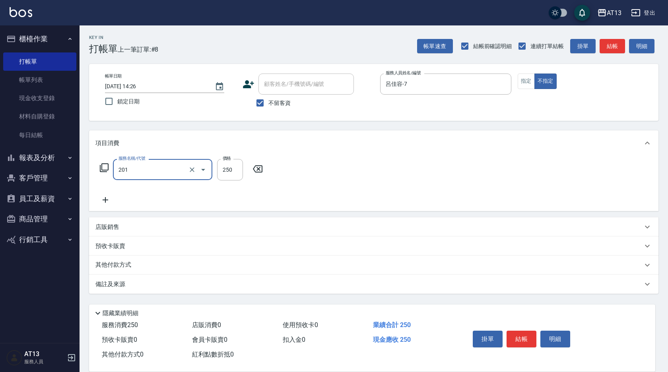
type input "洗髮(201)"
type input "[PERSON_NAME]-11"
click at [518, 338] on button "結帳" at bounding box center [522, 339] width 30 height 17
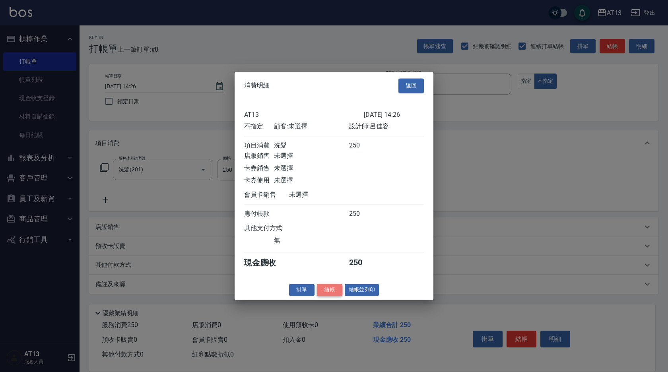
click at [338, 293] on button "結帳" at bounding box center [329, 290] width 25 height 12
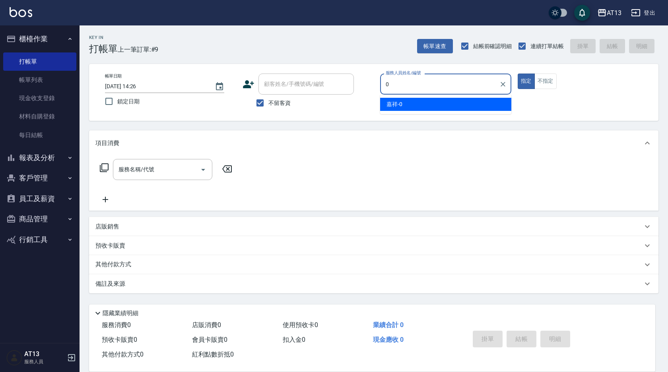
click at [426, 103] on div "嘉祥 -0" at bounding box center [445, 104] width 131 height 13
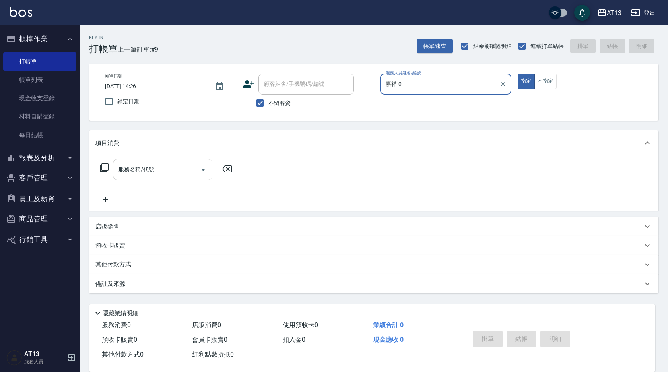
type input "嘉祥-0"
click at [172, 173] on input "服務名稱/代號" at bounding box center [157, 170] width 80 height 14
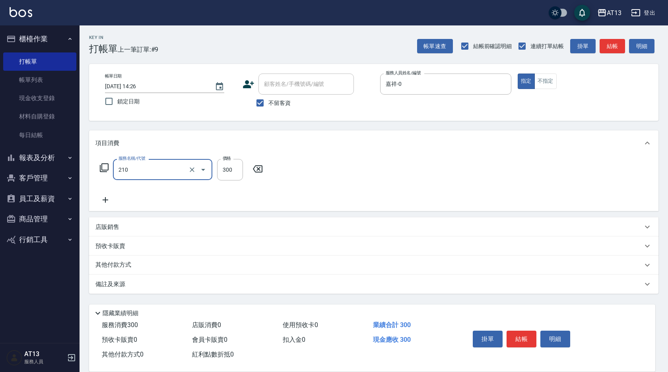
type input "歐娜洗髮精(210)"
type input "26"
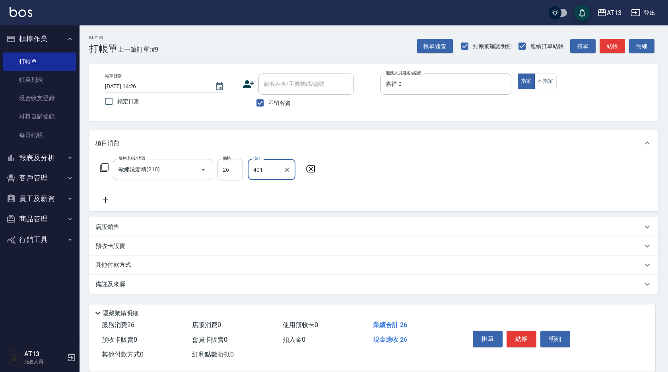
type input "401"
click at [237, 172] on input "26" at bounding box center [230, 169] width 26 height 21
click at [307, 168] on icon at bounding box center [311, 168] width 10 height 7
type input "歐娜洗髮精(210)"
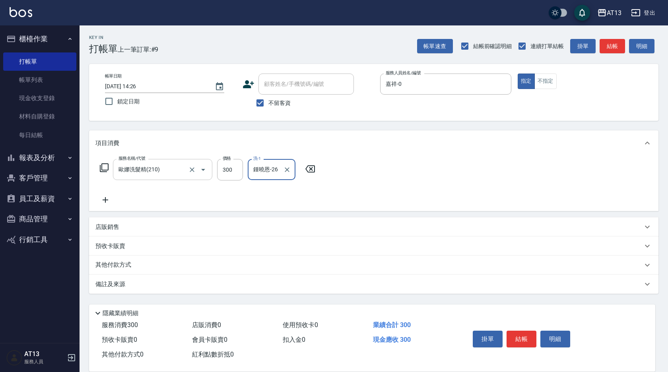
type input "鍾曉恩-26"
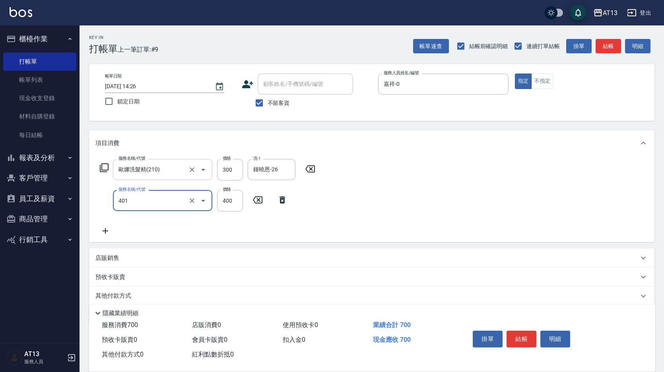
type input "剪髮(401)"
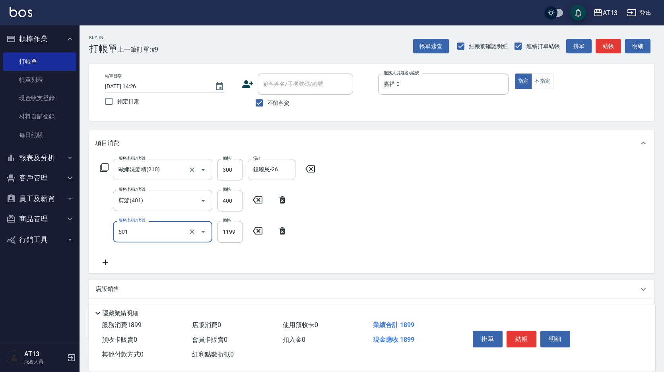
type input "染髮(501)"
type input "1200"
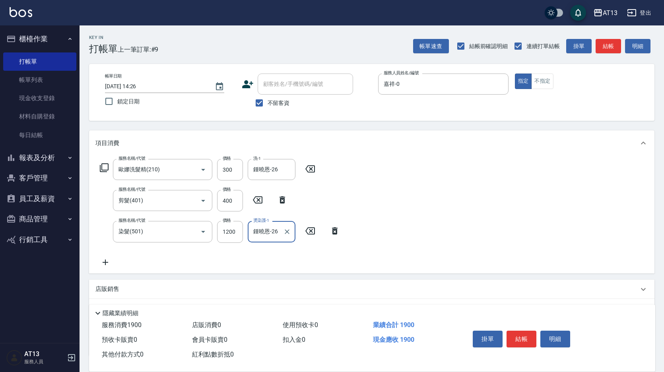
type input "鍾曉恩-26"
click at [509, 347] on div "掛單 結帳 明細" at bounding box center [522, 340] width 104 height 25
click at [522, 340] on button "結帳" at bounding box center [522, 339] width 30 height 17
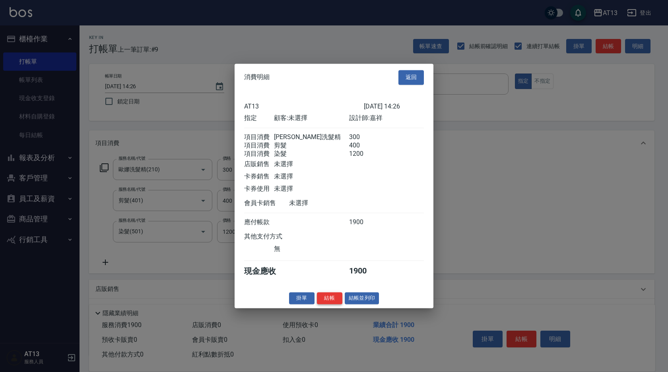
click at [333, 303] on button "結帳" at bounding box center [329, 298] width 25 height 12
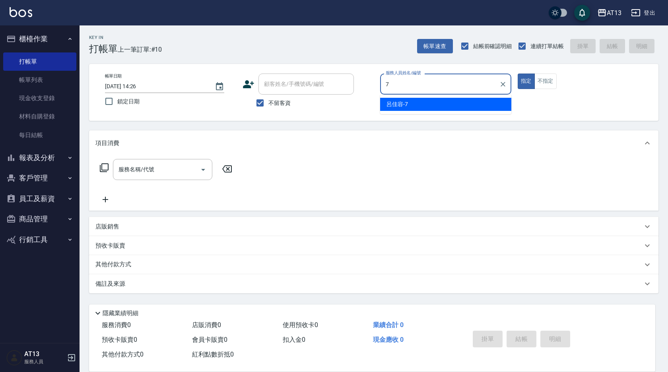
click at [454, 107] on div "呂佳容 -7" at bounding box center [445, 104] width 131 height 13
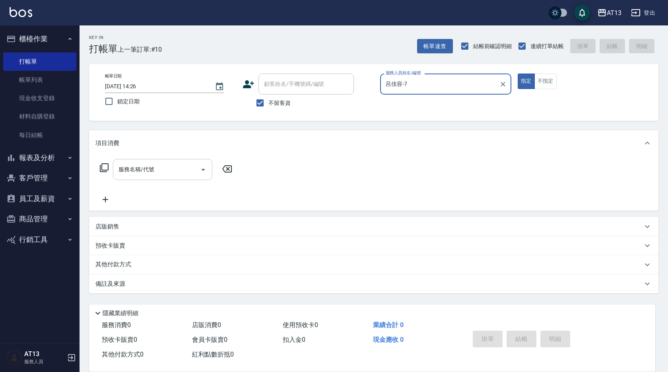
type input "呂佳容-7"
drag, startPoint x: 172, startPoint y: 170, endPoint x: 167, endPoint y: 172, distance: 6.1
click at [171, 170] on input "服務名稱/代號" at bounding box center [157, 170] width 80 height 14
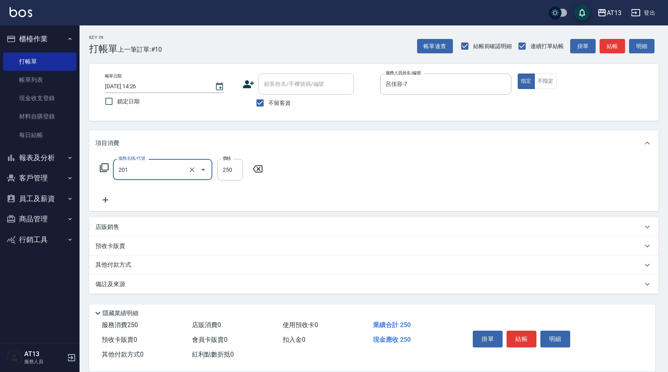
type input "洗髮(201)"
type input "雨威-2"
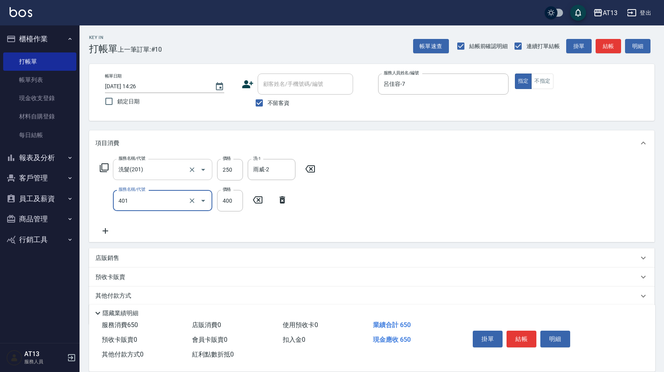
type input "剪髮(401)"
type input "300"
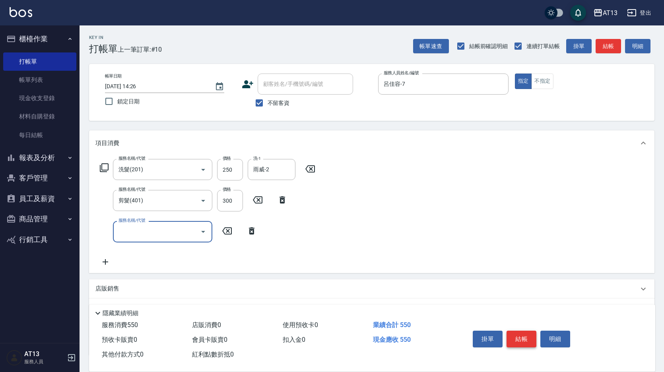
click at [527, 333] on button "結帳" at bounding box center [522, 339] width 30 height 17
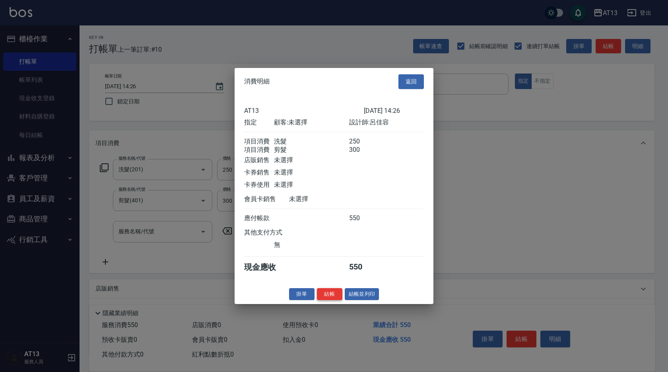
click at [335, 296] on button "結帳" at bounding box center [329, 294] width 25 height 12
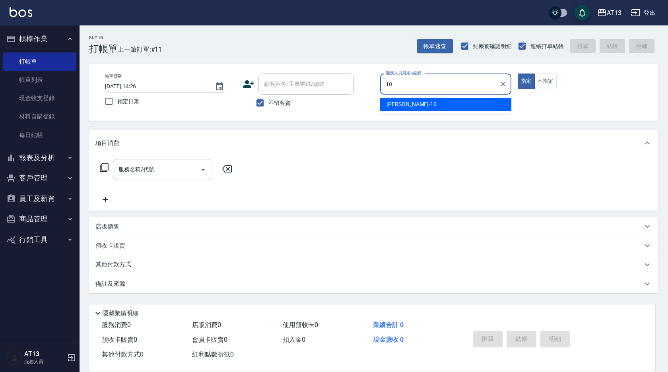
click at [397, 105] on span "[PERSON_NAME] -10" at bounding box center [412, 104] width 50 height 8
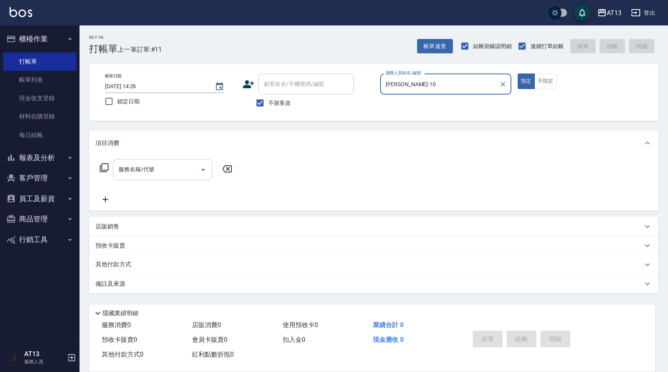
type input "[PERSON_NAME]-10"
click at [156, 175] on input "服務名稱/代號" at bounding box center [157, 170] width 80 height 14
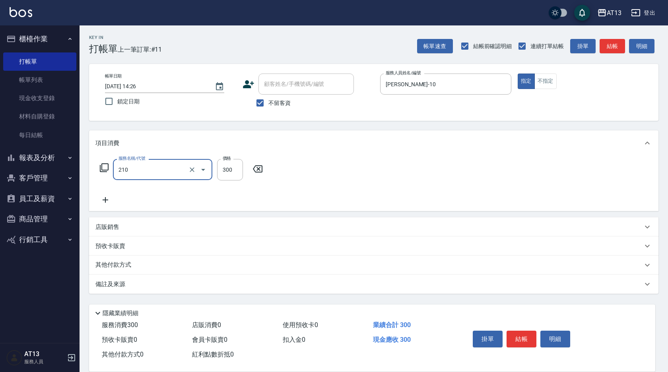
type input "歐娜洗髮精(210)"
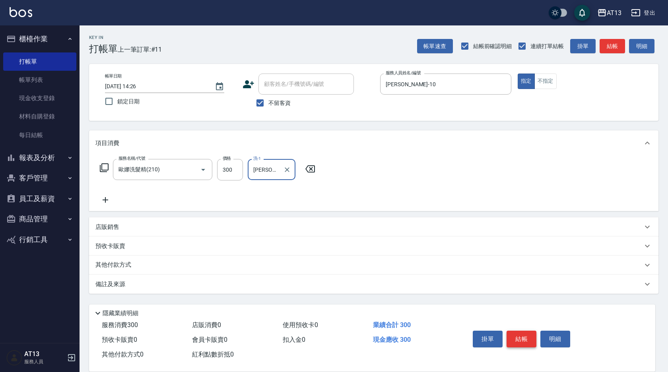
type input "[PERSON_NAME]-11"
click at [515, 333] on button "結帳" at bounding box center [522, 339] width 30 height 17
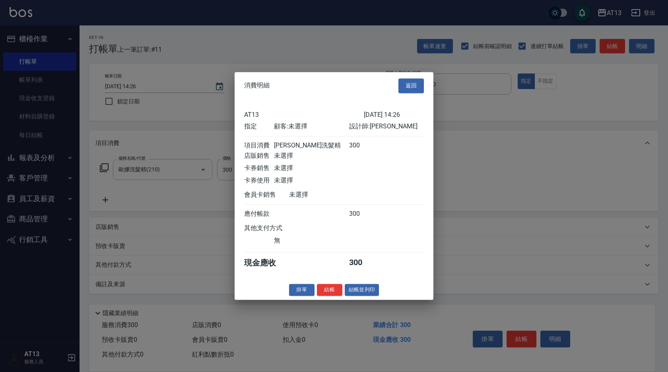
click at [335, 296] on button "結帳" at bounding box center [329, 290] width 25 height 12
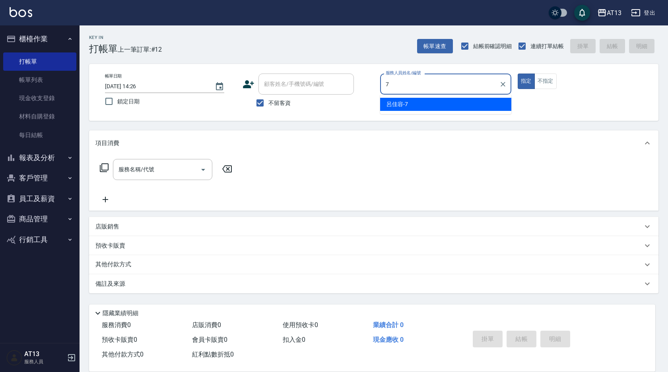
click at [416, 105] on div "呂佳容 -7" at bounding box center [445, 104] width 131 height 13
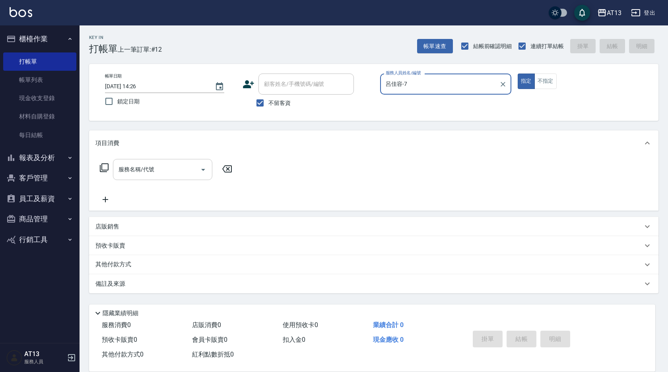
type input "呂佳容-7"
click at [177, 168] on input "服務名稱/代號" at bounding box center [157, 170] width 80 height 14
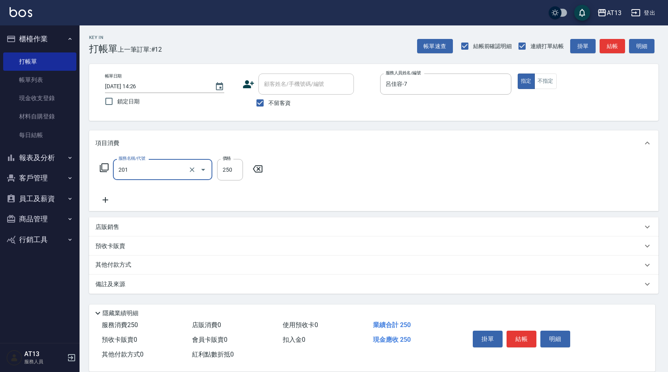
type input "洗髮(201)"
type input "[PERSON_NAME]-11"
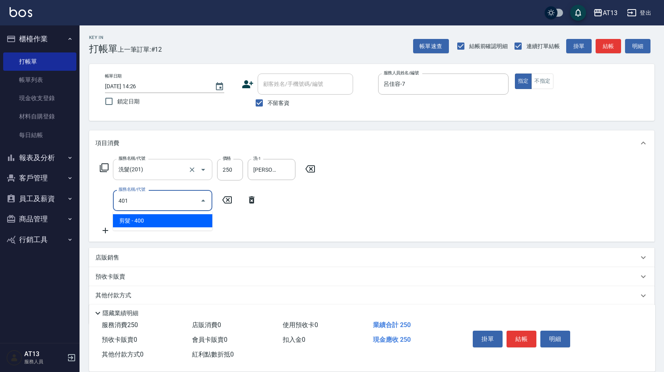
type input "剪髮(401)"
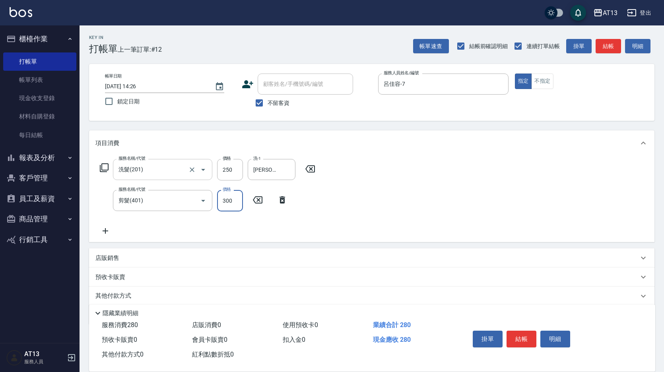
type input "300"
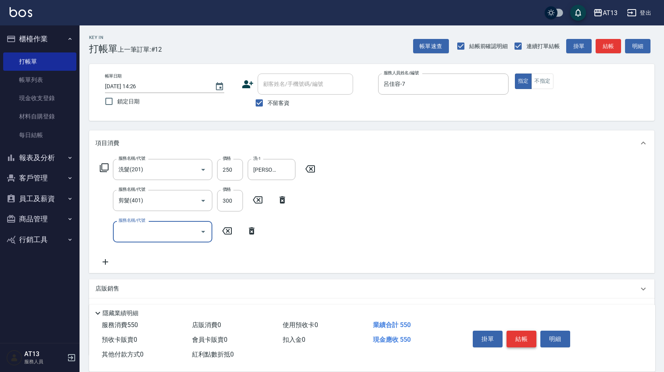
click at [520, 333] on button "結帳" at bounding box center [522, 339] width 30 height 17
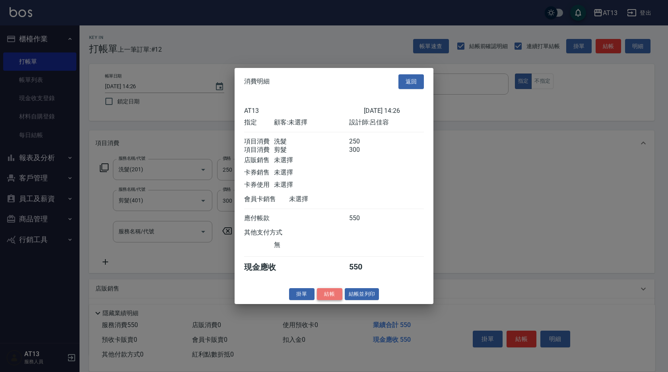
click at [329, 297] on button "結帳" at bounding box center [329, 294] width 25 height 12
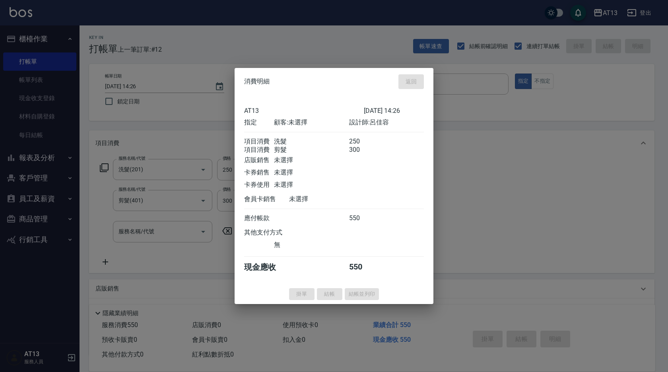
type input "[DATE] 14:27"
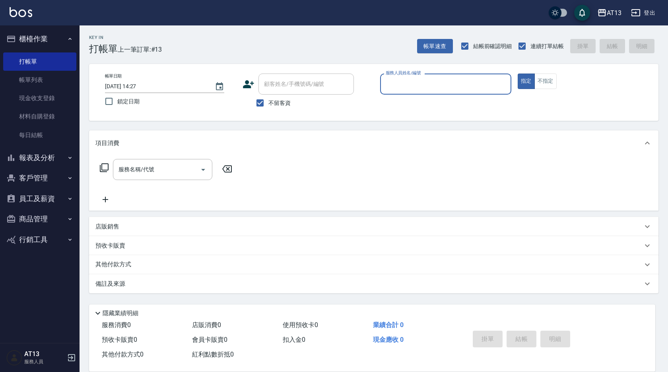
drag, startPoint x: 368, startPoint y: 12, endPoint x: 430, endPoint y: 82, distance: 93.3
click at [430, 82] on input "服務人員姓名/編號" at bounding box center [446, 84] width 124 height 14
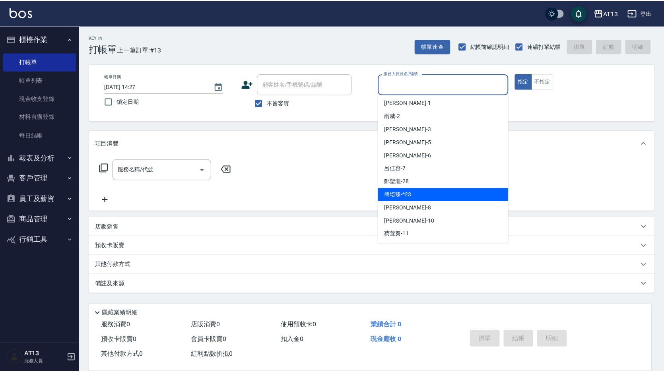
scroll to position [80, 0]
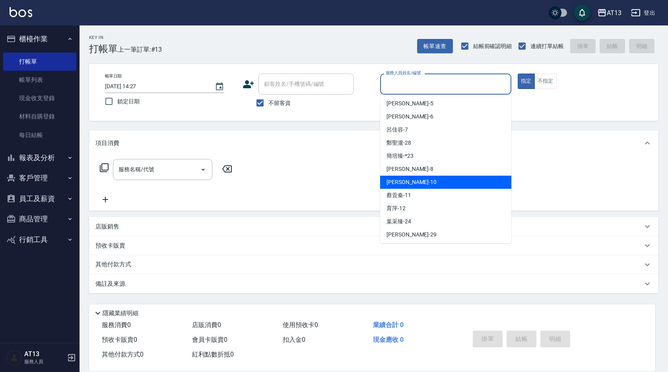
click at [441, 186] on div "[PERSON_NAME] -10" at bounding box center [445, 182] width 131 height 13
type input "[PERSON_NAME]-10"
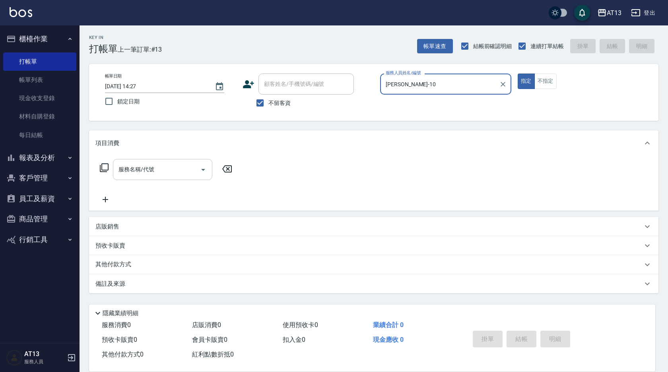
click at [130, 165] on div "服務名稱/代號 服務名稱/代號" at bounding box center [162, 169] width 99 height 21
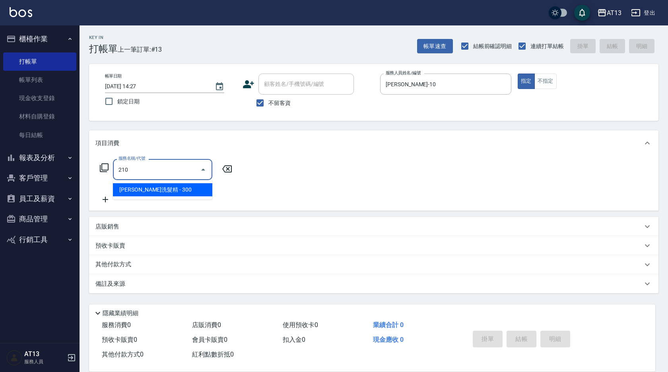
type input "歐娜洗髮精(210)"
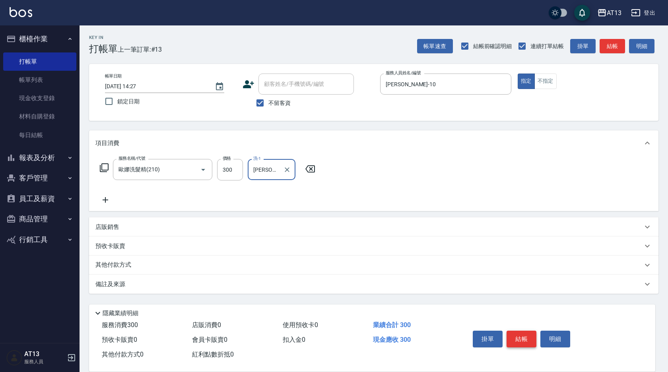
type input "[PERSON_NAME]-10"
click at [520, 336] on button "結帳" at bounding box center [522, 339] width 30 height 17
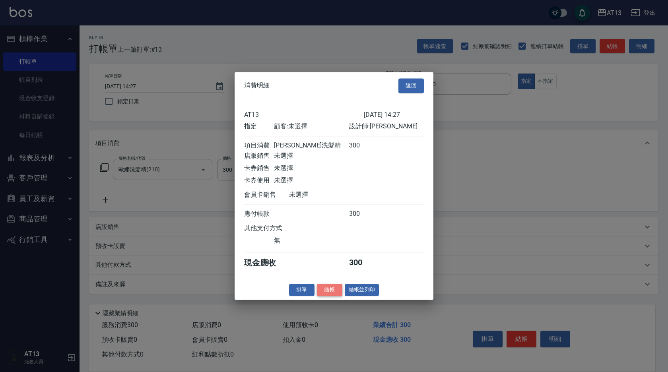
click at [333, 293] on button "結帳" at bounding box center [329, 290] width 25 height 12
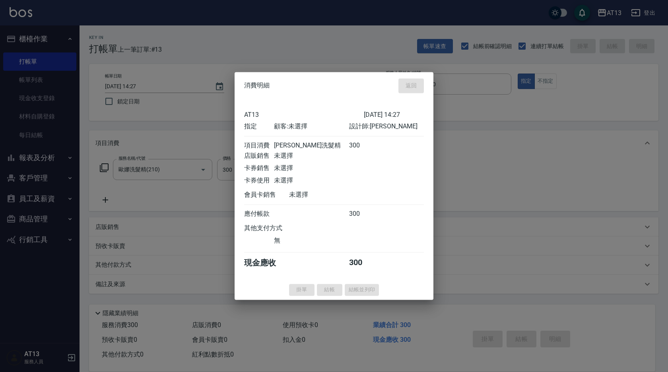
type input "[DATE] 15:05"
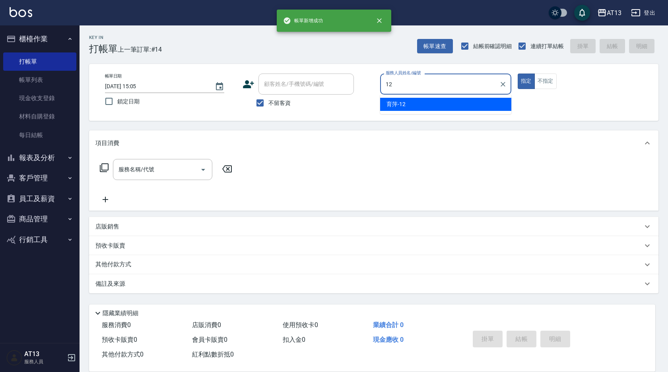
click at [420, 99] on div "育[PERSON_NAME] -12" at bounding box center [445, 104] width 131 height 13
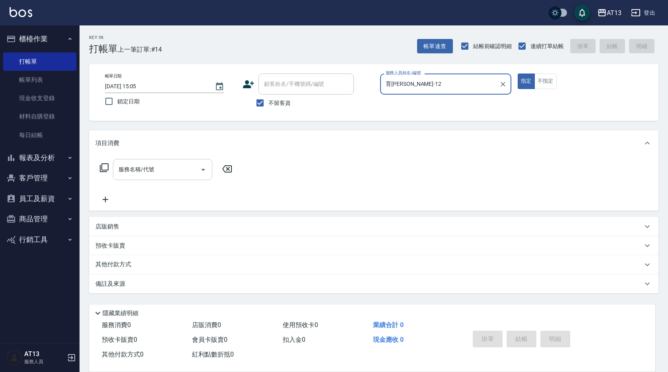
type input "育[PERSON_NAME]-12"
click at [146, 171] on input "服務名稱/代號" at bounding box center [157, 170] width 80 height 14
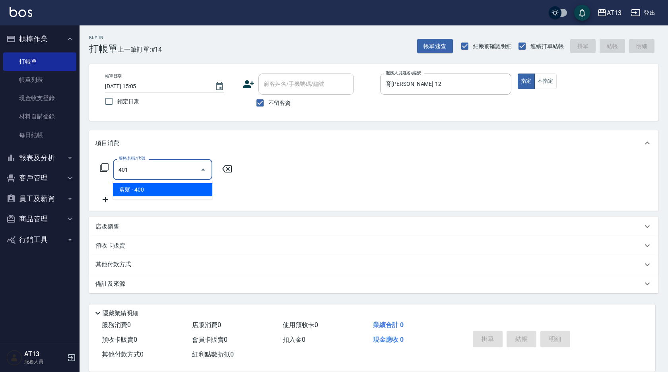
type input "剪髮(401)"
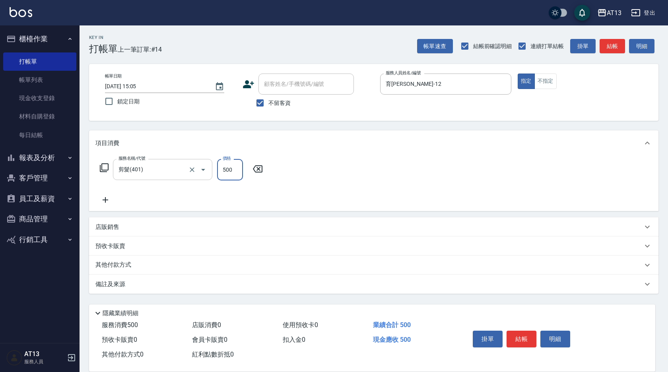
type input "500"
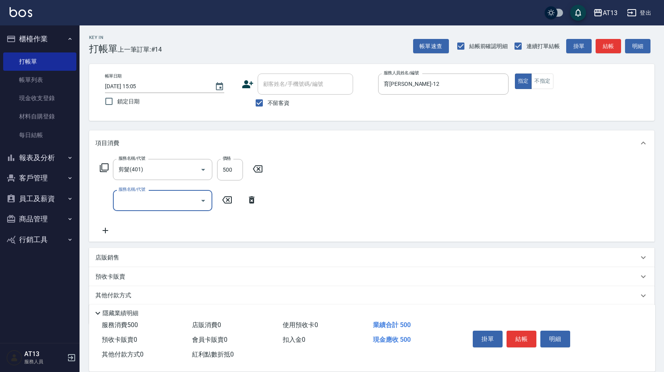
click at [377, 183] on div "服務名稱/代號 剪髮(401) 服務名稱/代號 價格 500 價格 服務名稱/代號 服務名稱/代號" at bounding box center [372, 199] width 566 height 86
click at [518, 335] on button "結帳" at bounding box center [522, 339] width 30 height 17
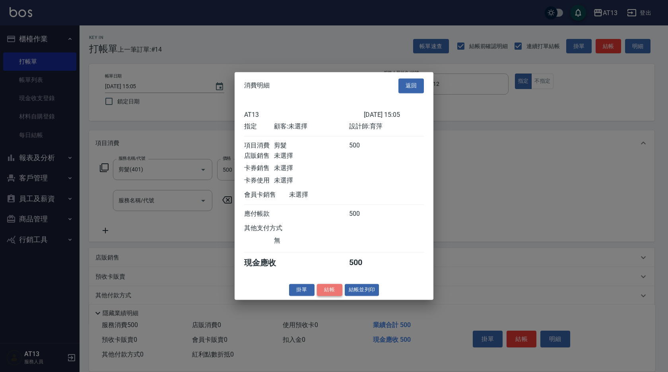
click at [330, 294] on button "結帳" at bounding box center [329, 290] width 25 height 12
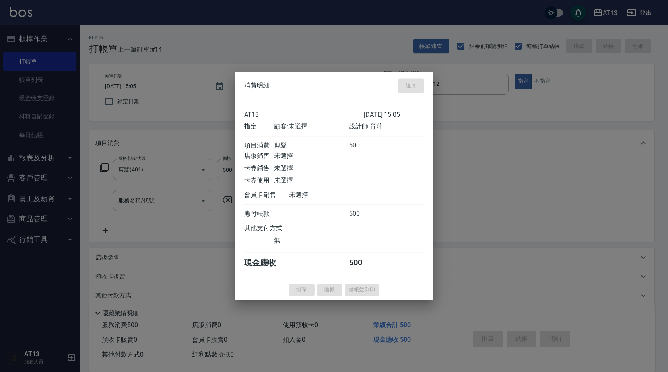
type input "[DATE] 15:06"
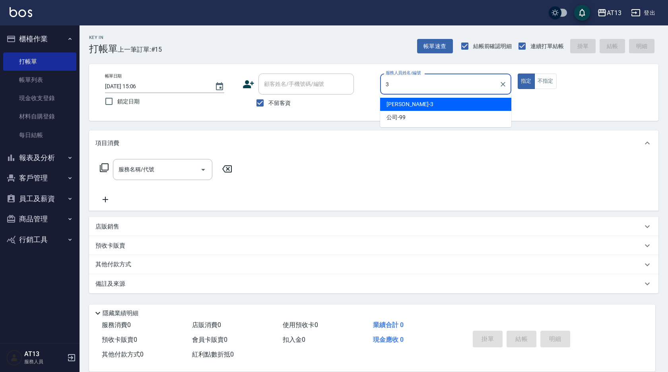
click at [429, 99] on div "[PERSON_NAME] -3" at bounding box center [445, 104] width 131 height 13
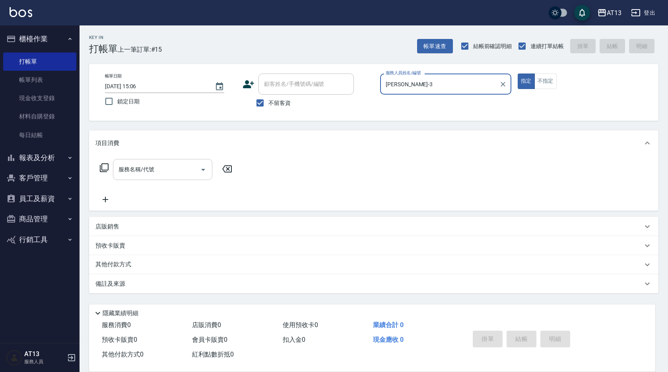
type input "[PERSON_NAME]-3"
drag, startPoint x: 141, startPoint y: 174, endPoint x: 136, endPoint y: 177, distance: 5.9
click at [140, 175] on input "服務名稱/代號" at bounding box center [157, 170] width 80 height 14
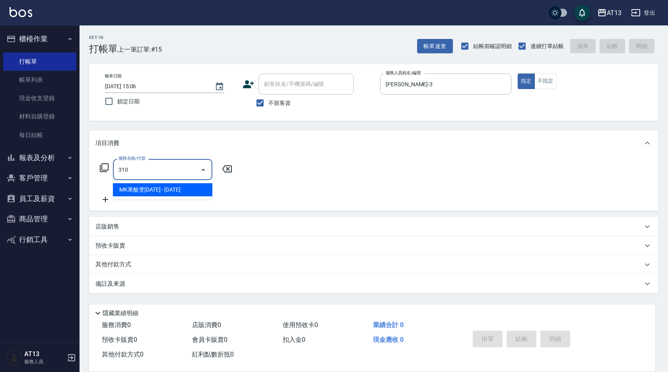
type input "MK果酸燙2000(310)"
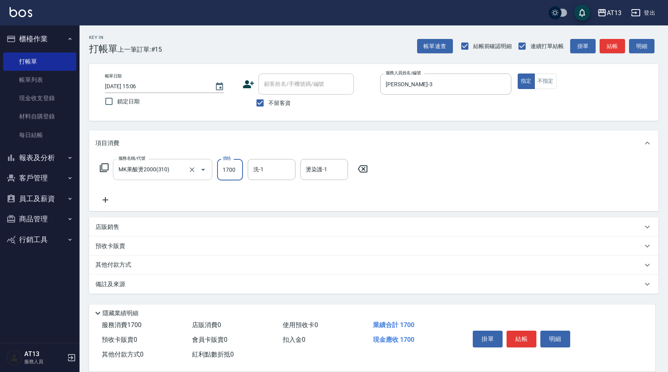
type input "1700"
type input "[PERSON_NAME]-29"
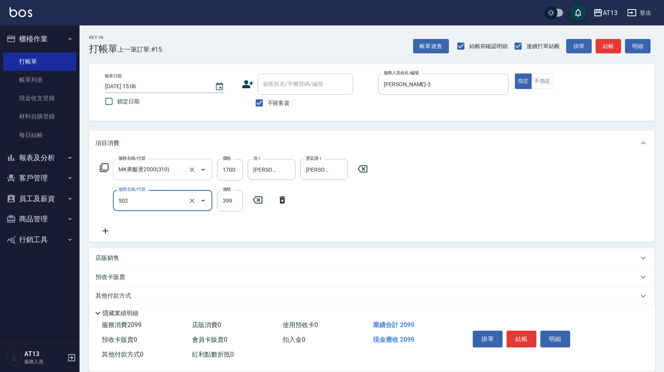
type input "挑染5束399(502)"
type input "1000"
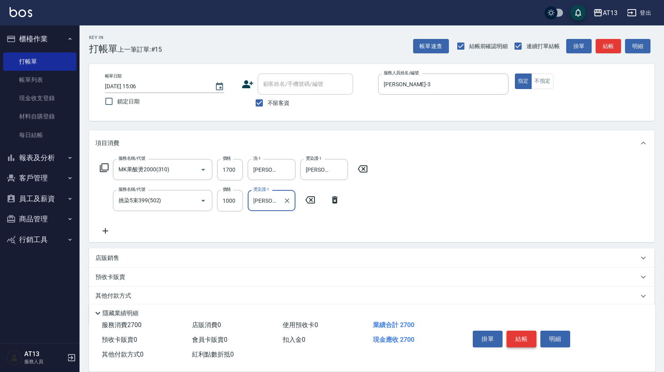
type input "[PERSON_NAME]-29"
drag, startPoint x: 523, startPoint y: 331, endPoint x: 520, endPoint y: 326, distance: 6.4
click at [522, 331] on button "結帳" at bounding box center [522, 339] width 30 height 17
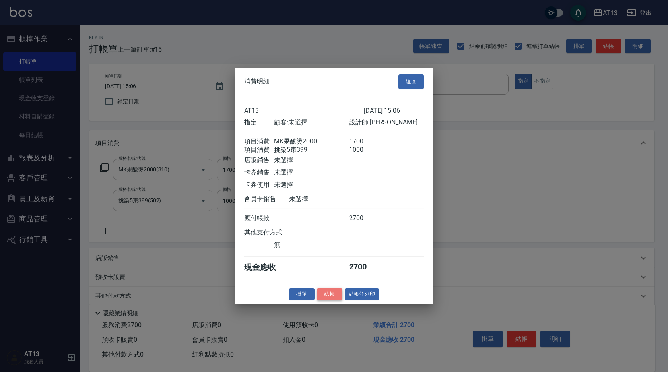
click at [341, 300] on button "結帳" at bounding box center [329, 294] width 25 height 12
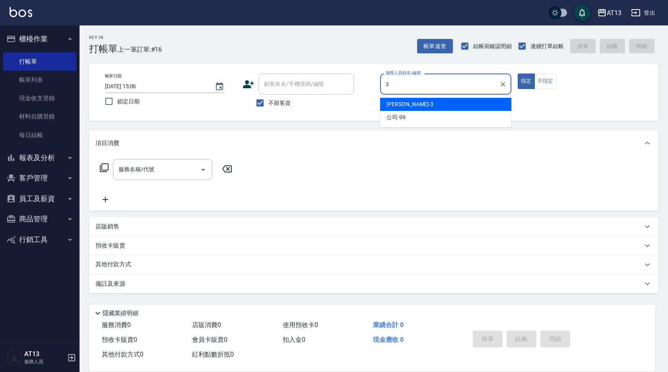
click at [441, 99] on div "[PERSON_NAME] -3" at bounding box center [445, 104] width 131 height 13
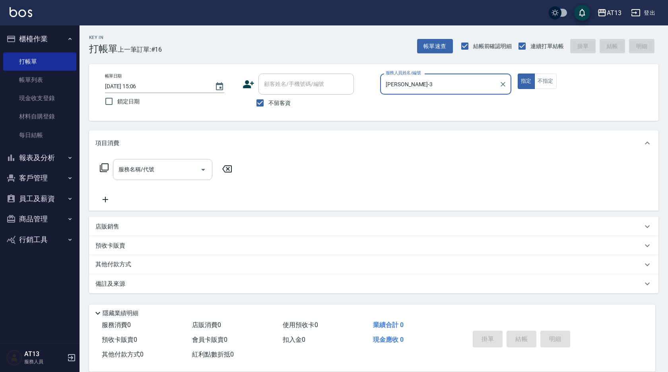
type input "[PERSON_NAME]-3"
click at [160, 169] on input "服務名稱/代號" at bounding box center [157, 170] width 80 height 14
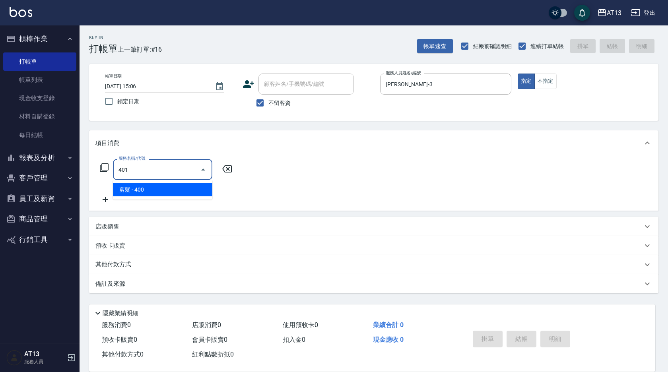
type input "剪髮(401)"
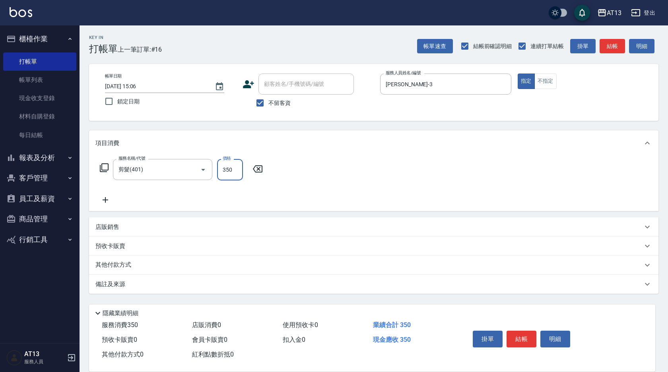
type input "350"
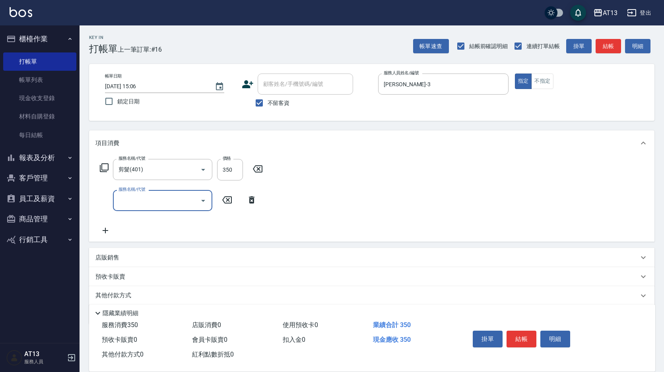
drag, startPoint x: 519, startPoint y: 331, endPoint x: 522, endPoint y: 326, distance: 6.2
click at [520, 331] on button "結帳" at bounding box center [522, 339] width 30 height 17
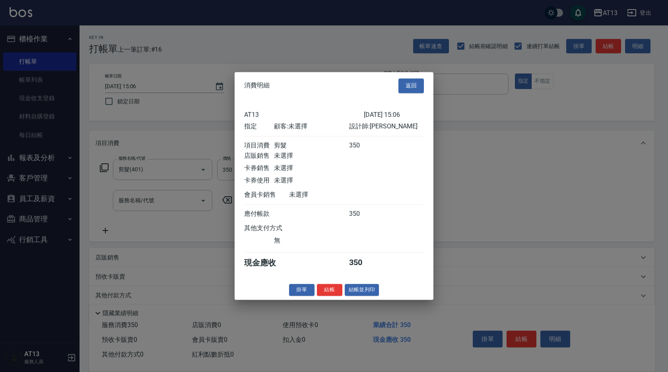
click at [333, 296] on button "結帳" at bounding box center [329, 290] width 25 height 12
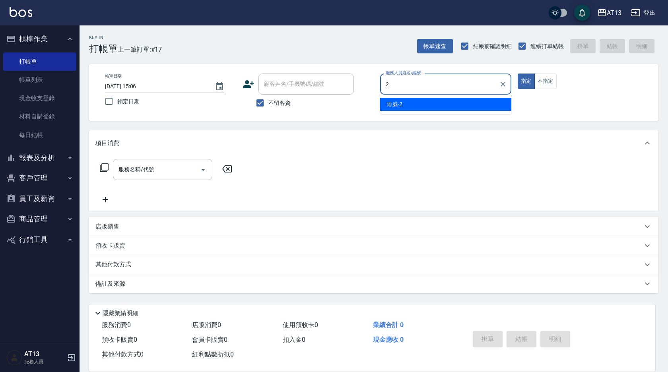
click at [440, 100] on div "雨威 -2" at bounding box center [445, 104] width 131 height 13
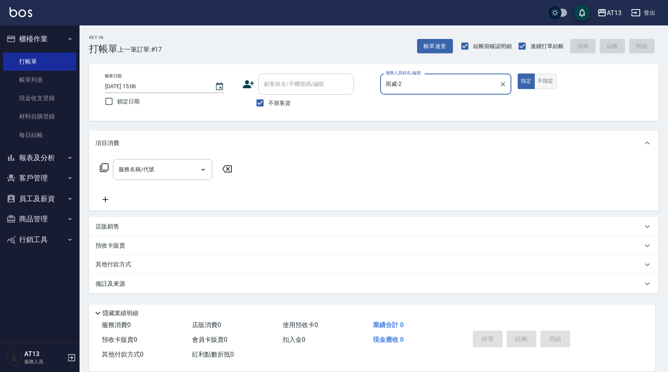
type input "雨威-2"
click at [547, 83] on button "不指定" at bounding box center [546, 82] width 22 height 16
click at [172, 165] on input "服務名稱/代號" at bounding box center [157, 170] width 80 height 14
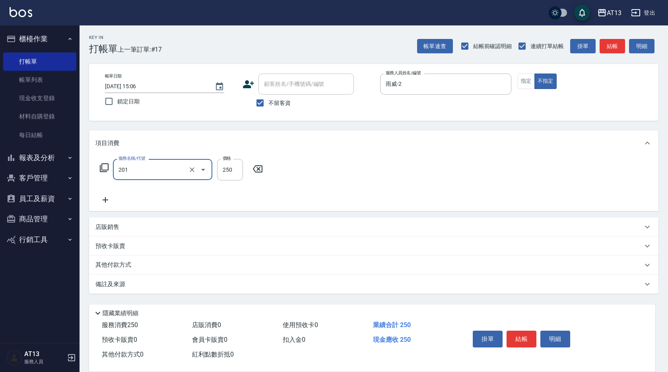
type input "洗髮(201)"
type input "雨威-2"
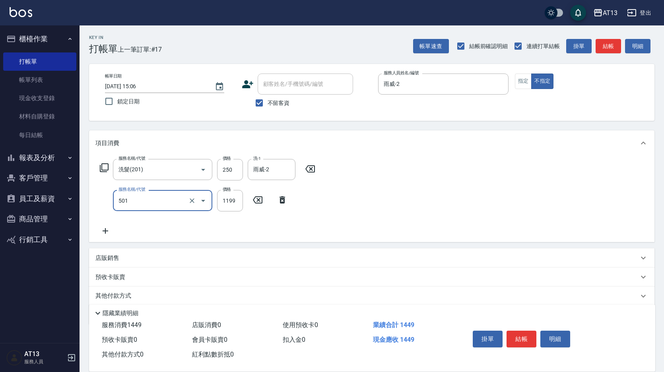
type input "染髮(501)"
type input "1200"
type input "雨威-2"
click at [525, 332] on button "結帳" at bounding box center [522, 339] width 30 height 17
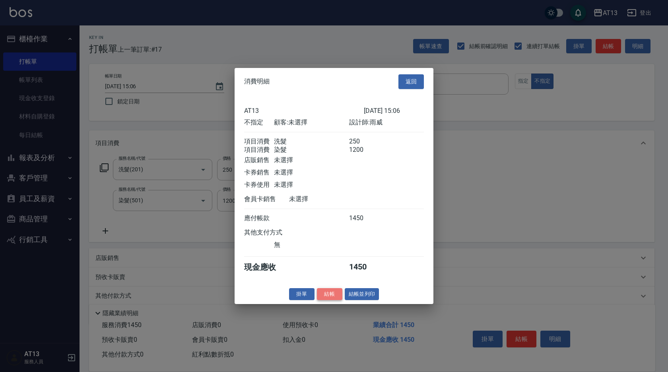
click at [337, 298] on button "結帳" at bounding box center [329, 294] width 25 height 12
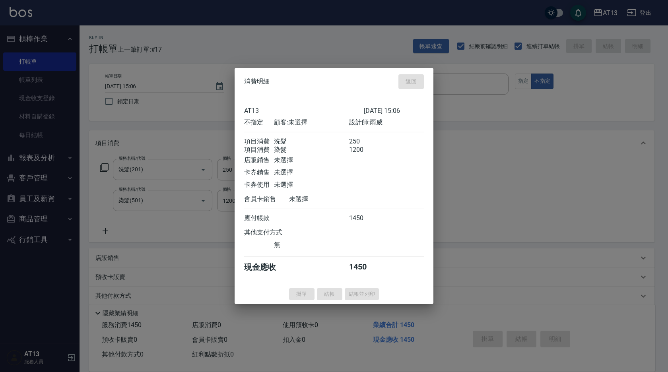
type input "[DATE] 15:07"
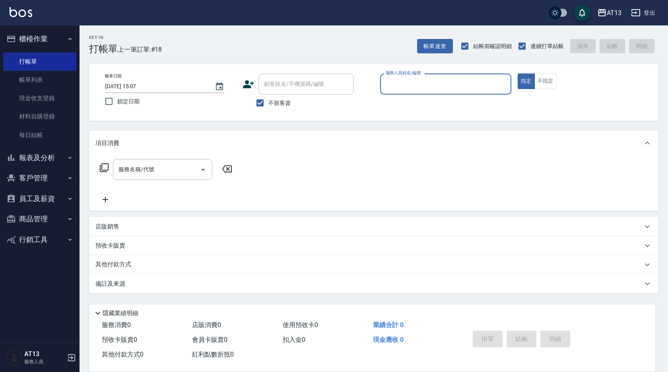
click at [49, 156] on button "報表及分析" at bounding box center [39, 158] width 73 height 21
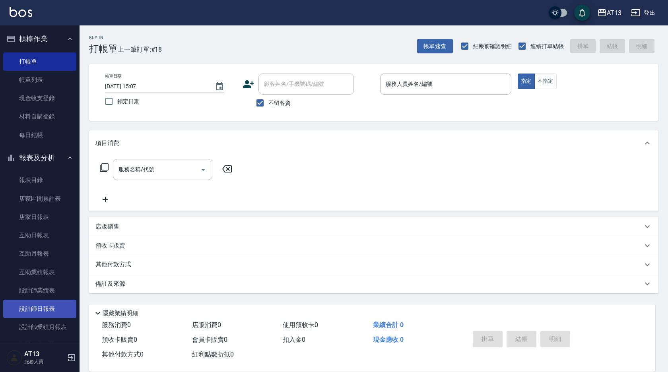
click at [55, 311] on link "設計師日報表" at bounding box center [39, 309] width 73 height 18
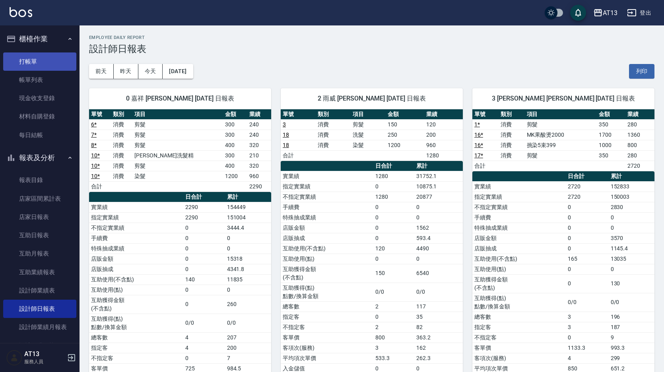
click at [27, 64] on link "打帳單" at bounding box center [39, 62] width 73 height 18
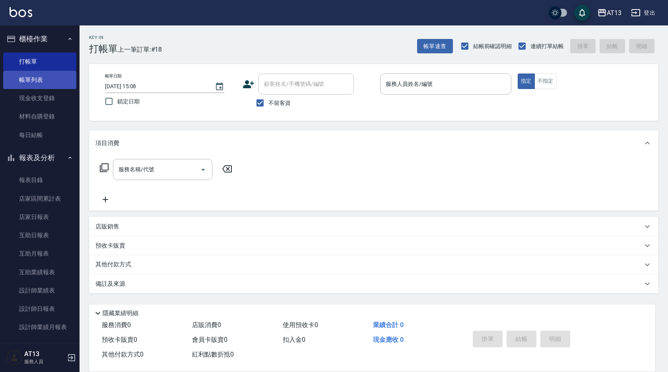
click at [36, 81] on link "帳單列表" at bounding box center [39, 80] width 73 height 18
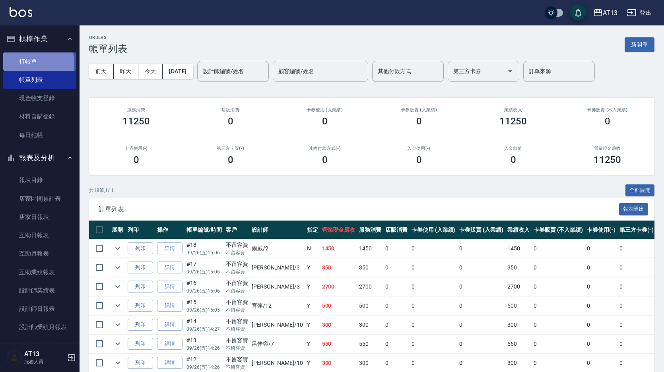
click at [33, 62] on link "打帳單" at bounding box center [39, 62] width 73 height 18
